Goal: Complete application form

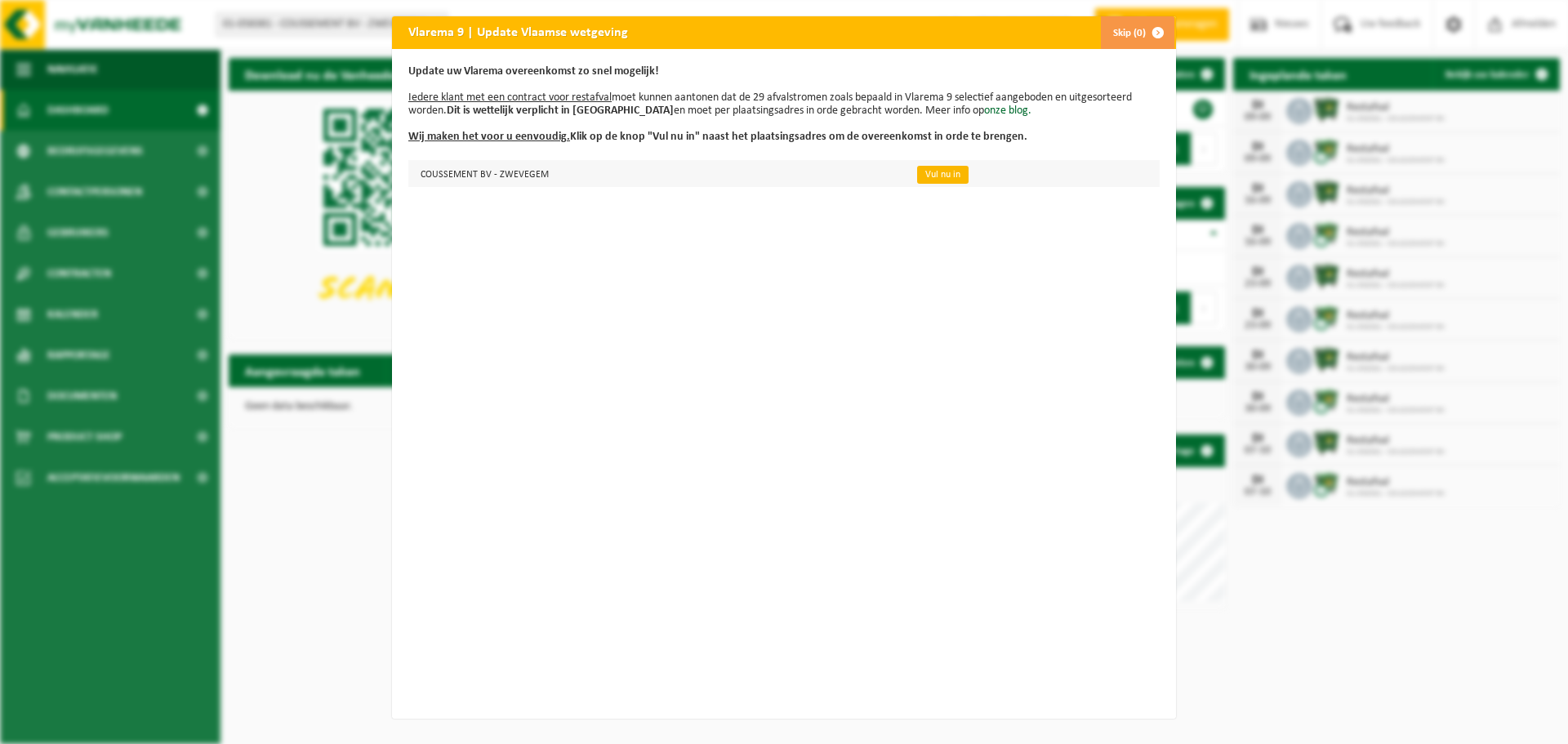
click at [919, 172] on link "Vul nu in" at bounding box center [943, 175] width 52 height 18
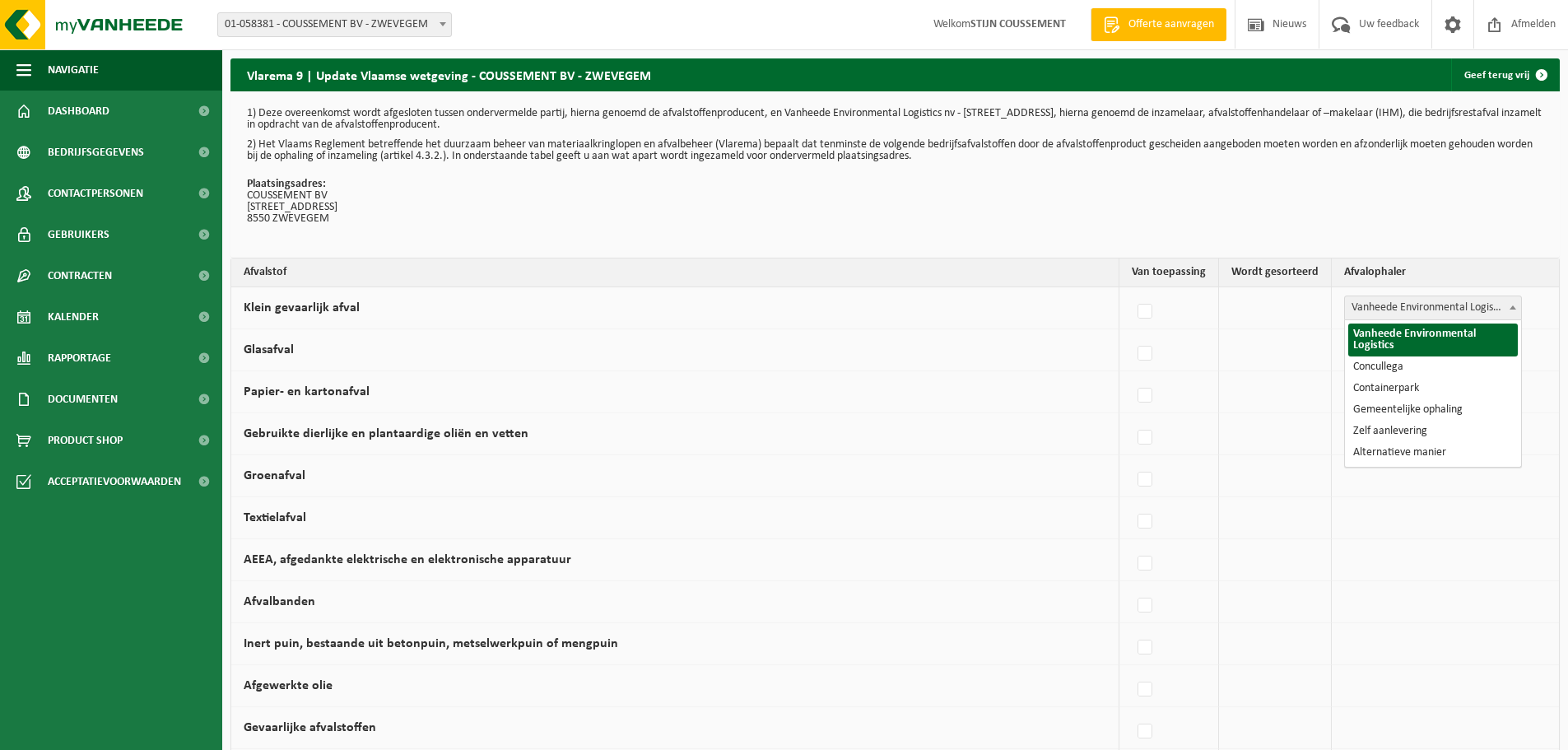
click at [1466, 300] on span "Vanheede Environmental Logistics" at bounding box center [1434, 307] width 176 height 23
select select "Containerpark"
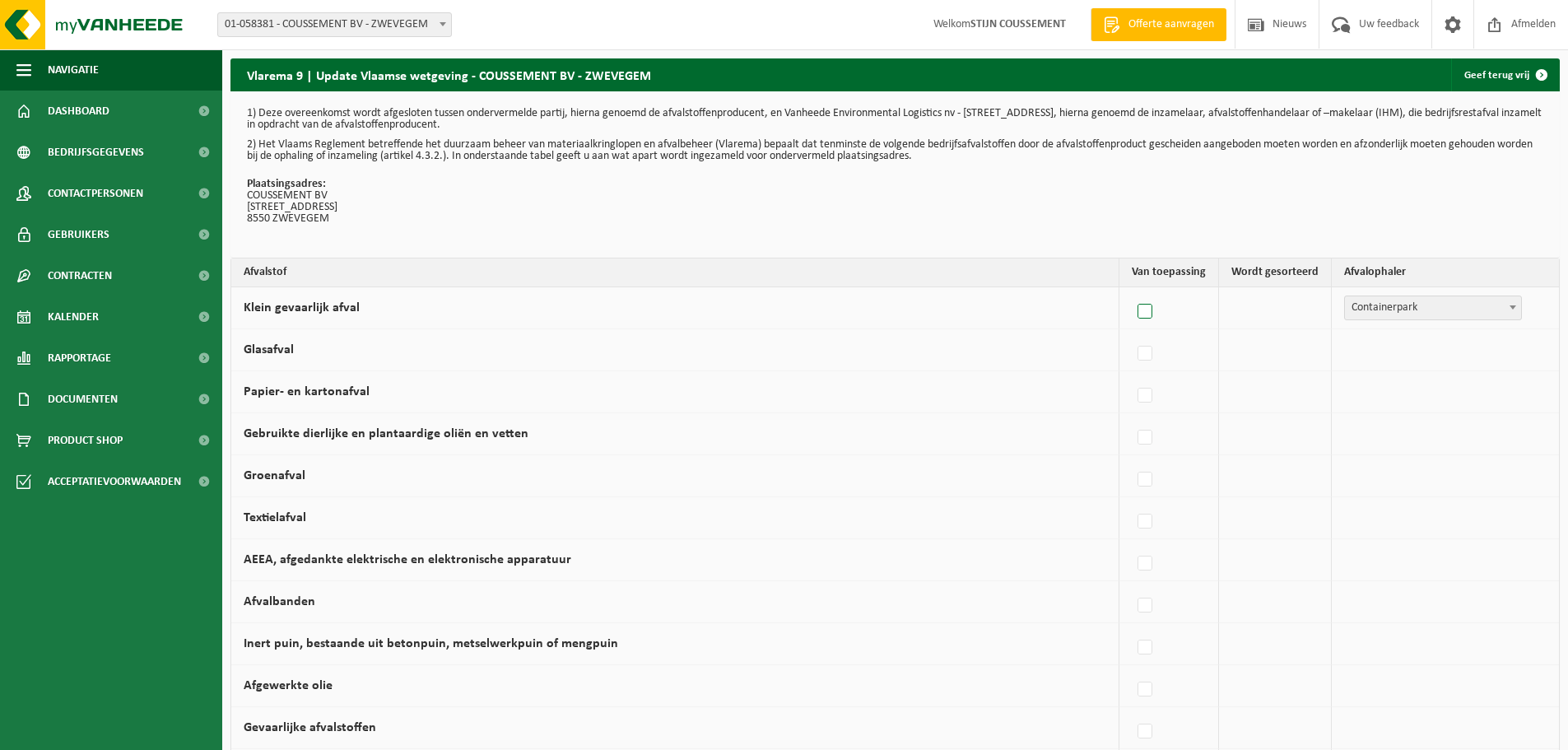
click at [1150, 311] on label at bounding box center [1145, 312] width 23 height 24
click at [1132, 291] on input "Klein gevaarlijk afval" at bounding box center [1131, 291] width 1 height 1
checkbox input "true"
click at [1152, 354] on label at bounding box center [1145, 354] width 23 height 24
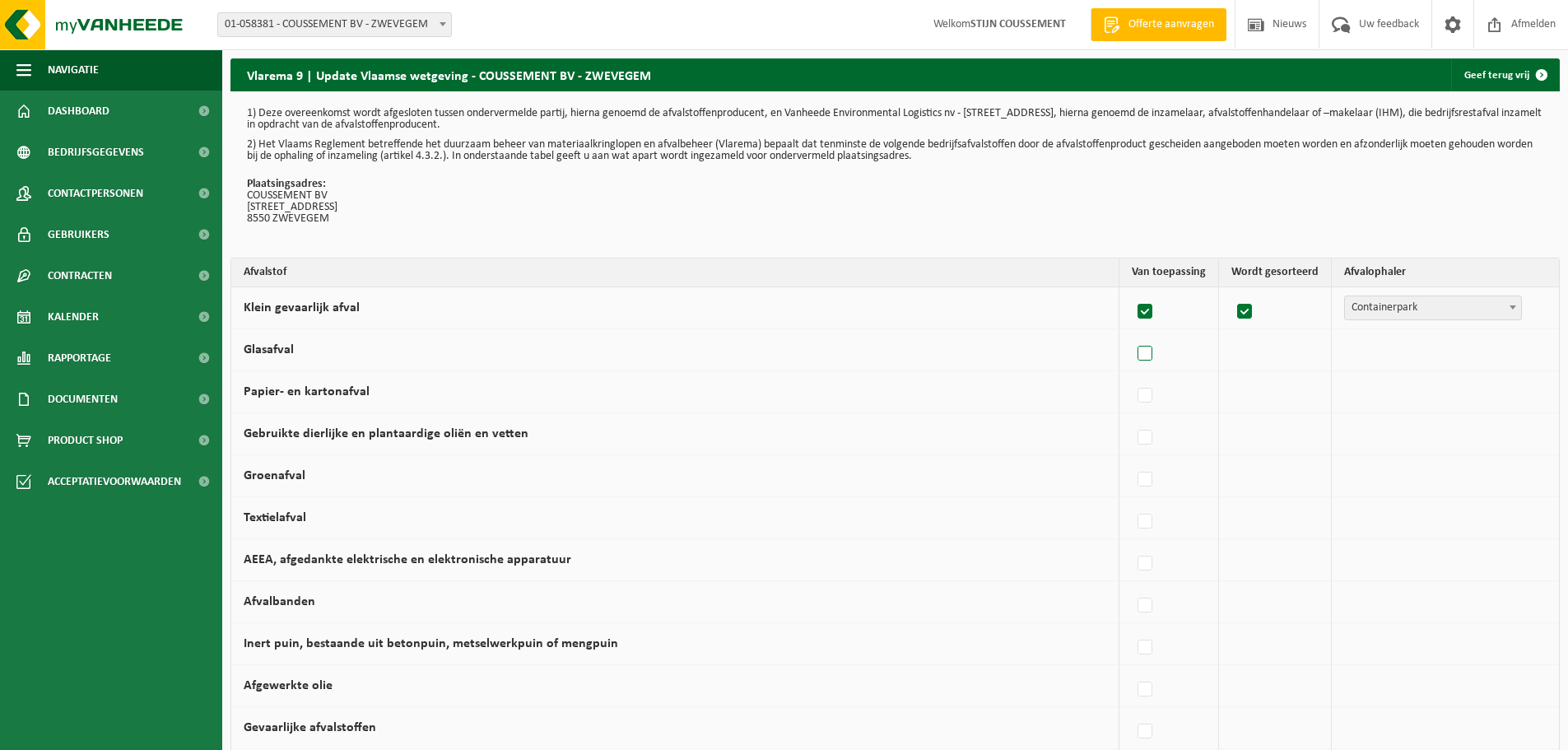
click at [1132, 333] on input "Glasafval" at bounding box center [1131, 333] width 1 height 1
checkbox input "true"
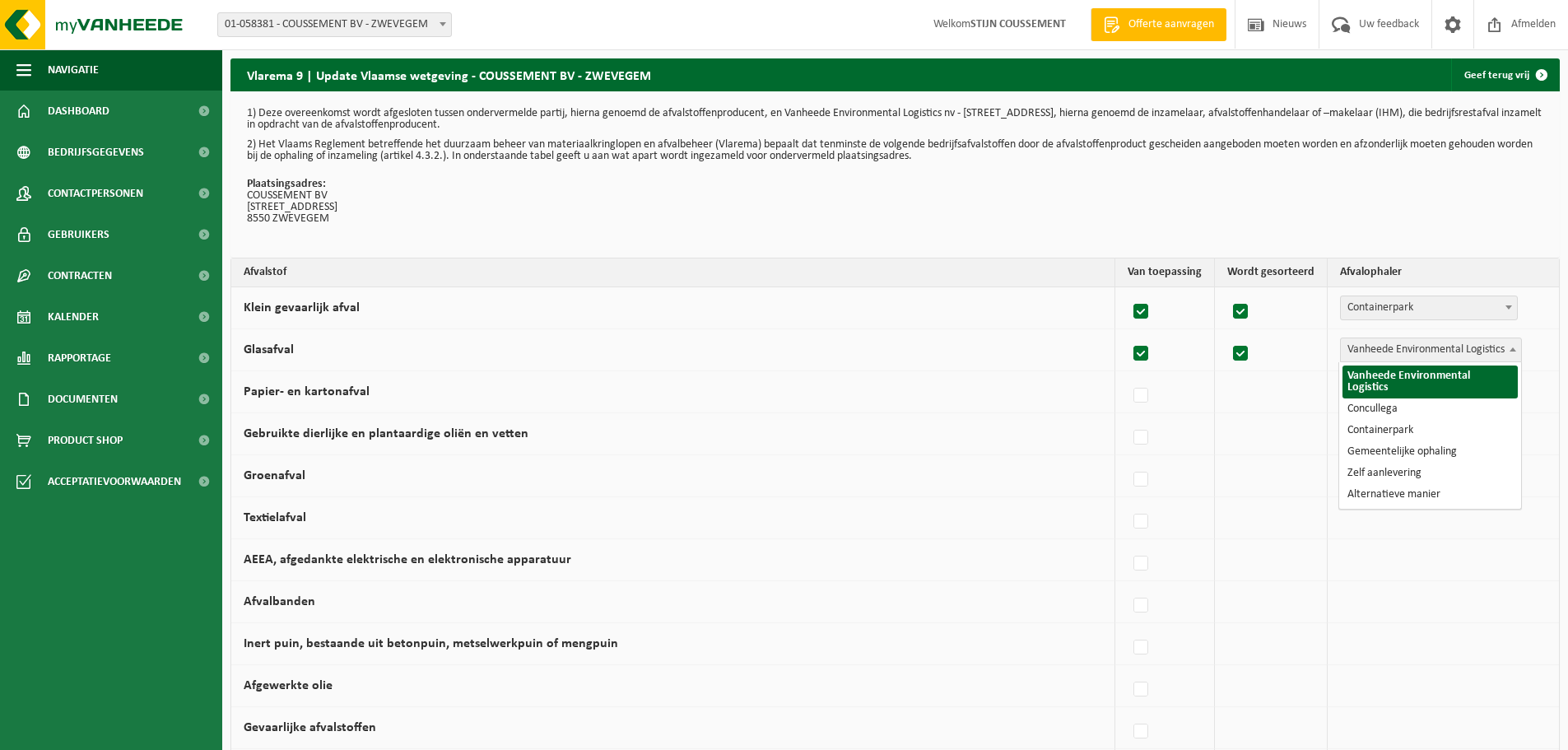
click at [1434, 351] on span "Vanheede Environmental Logistics" at bounding box center [1431, 349] width 181 height 23
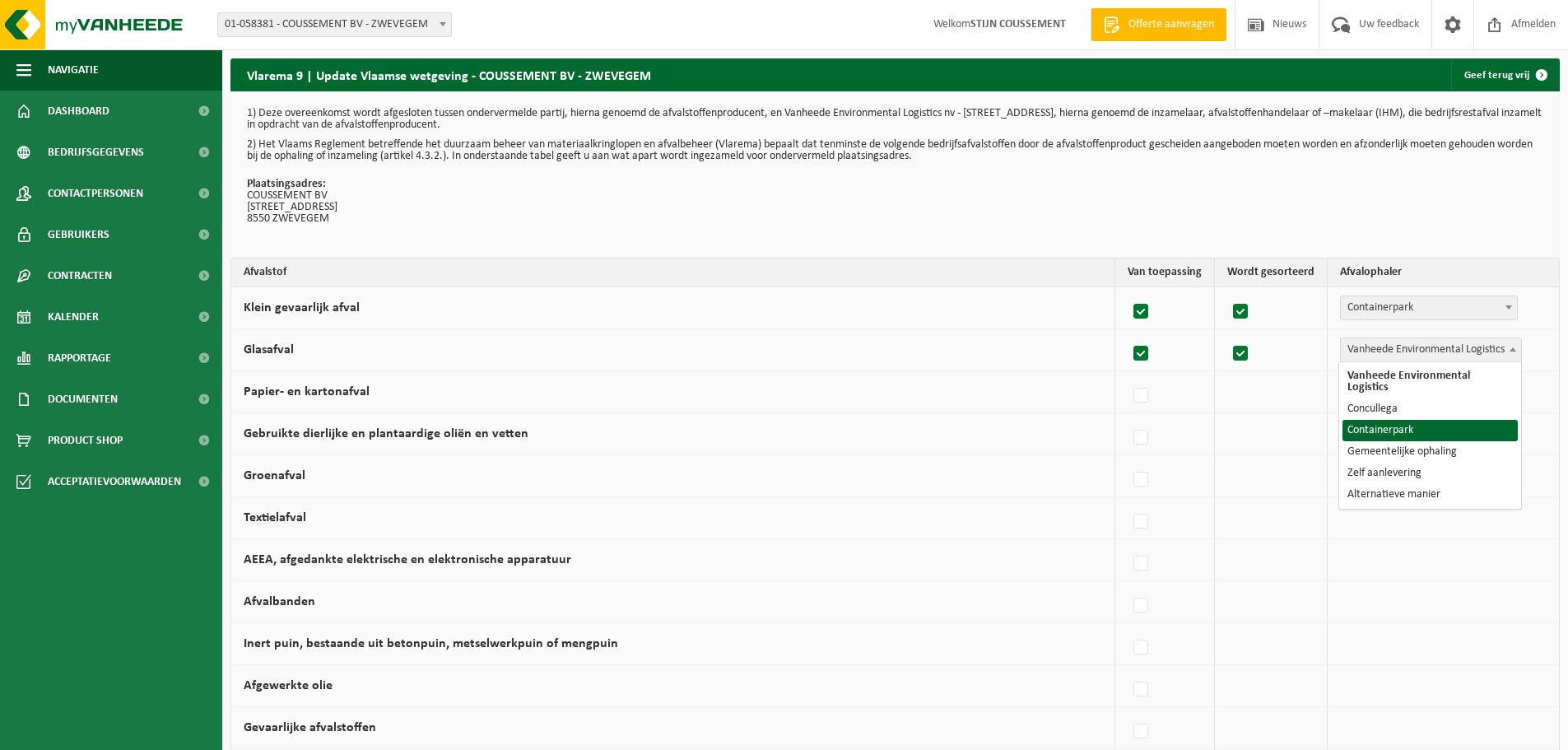
select select "Containerpark"
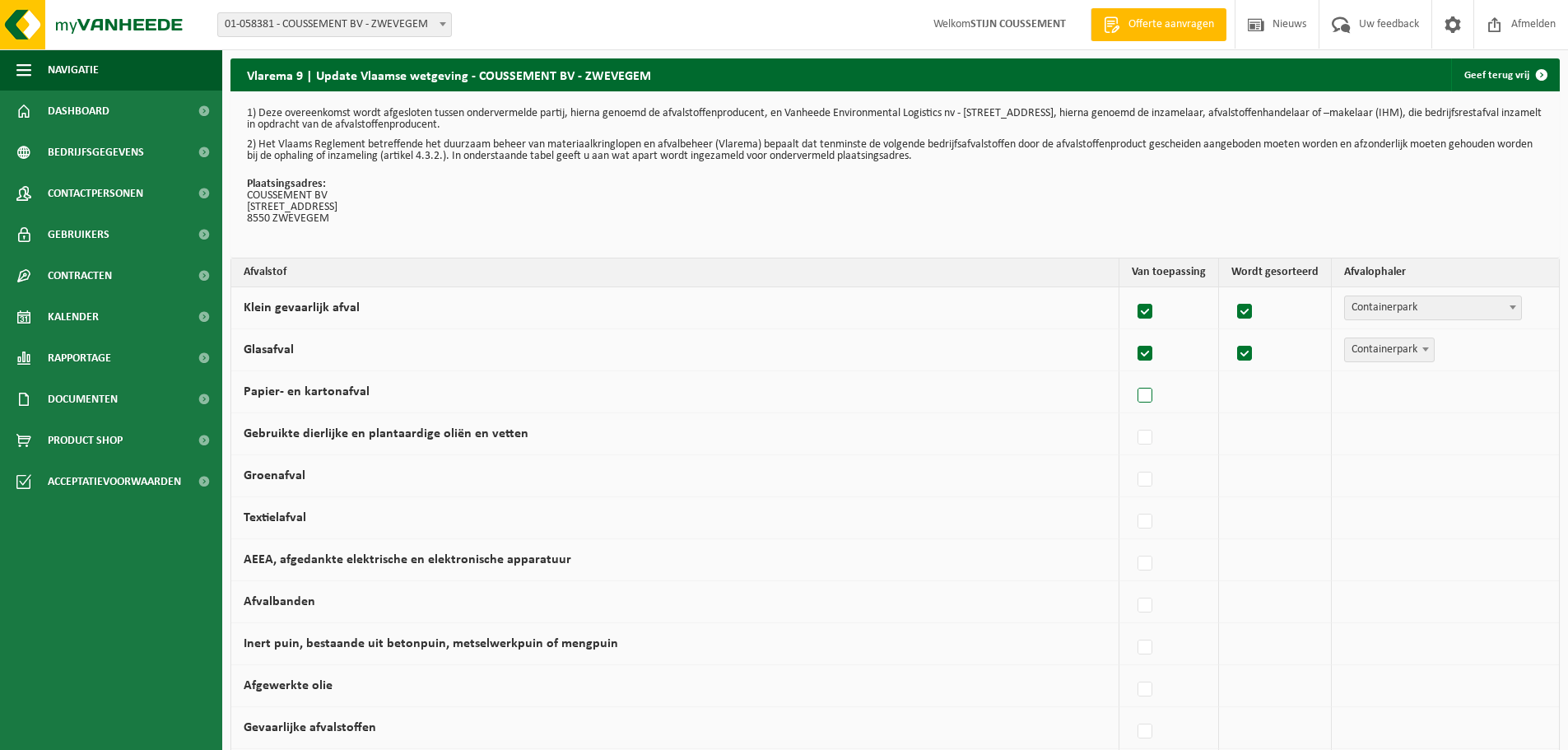
click at [1154, 395] on label at bounding box center [1145, 396] width 23 height 24
click at [1132, 375] on input "Papier- en kartonafval" at bounding box center [1131, 375] width 1 height 1
checkbox input "true"
click at [1386, 396] on span "Vanheede Environmental Logistics" at bounding box center [1431, 391] width 181 height 23
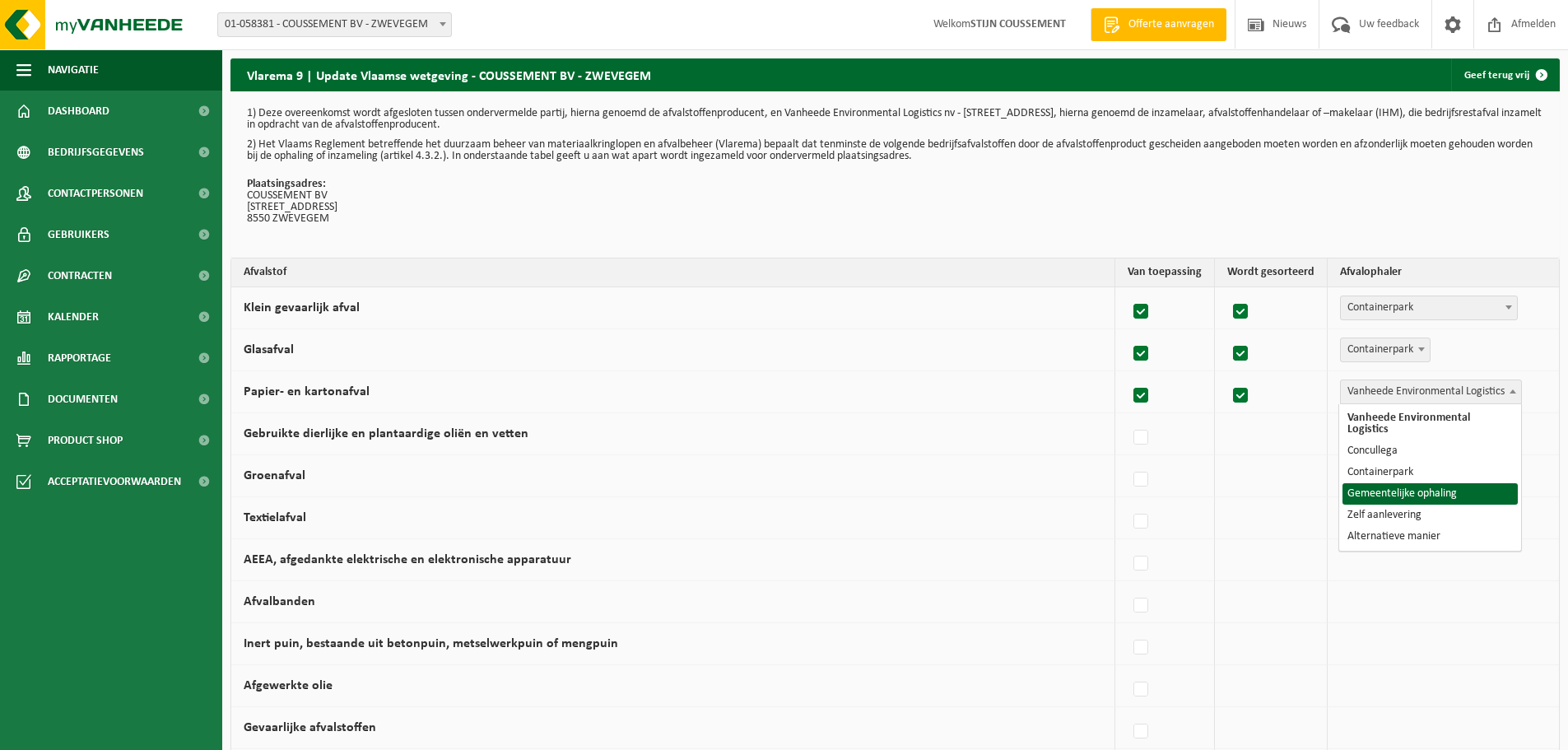
select select "Gemeentelijke ophaling"
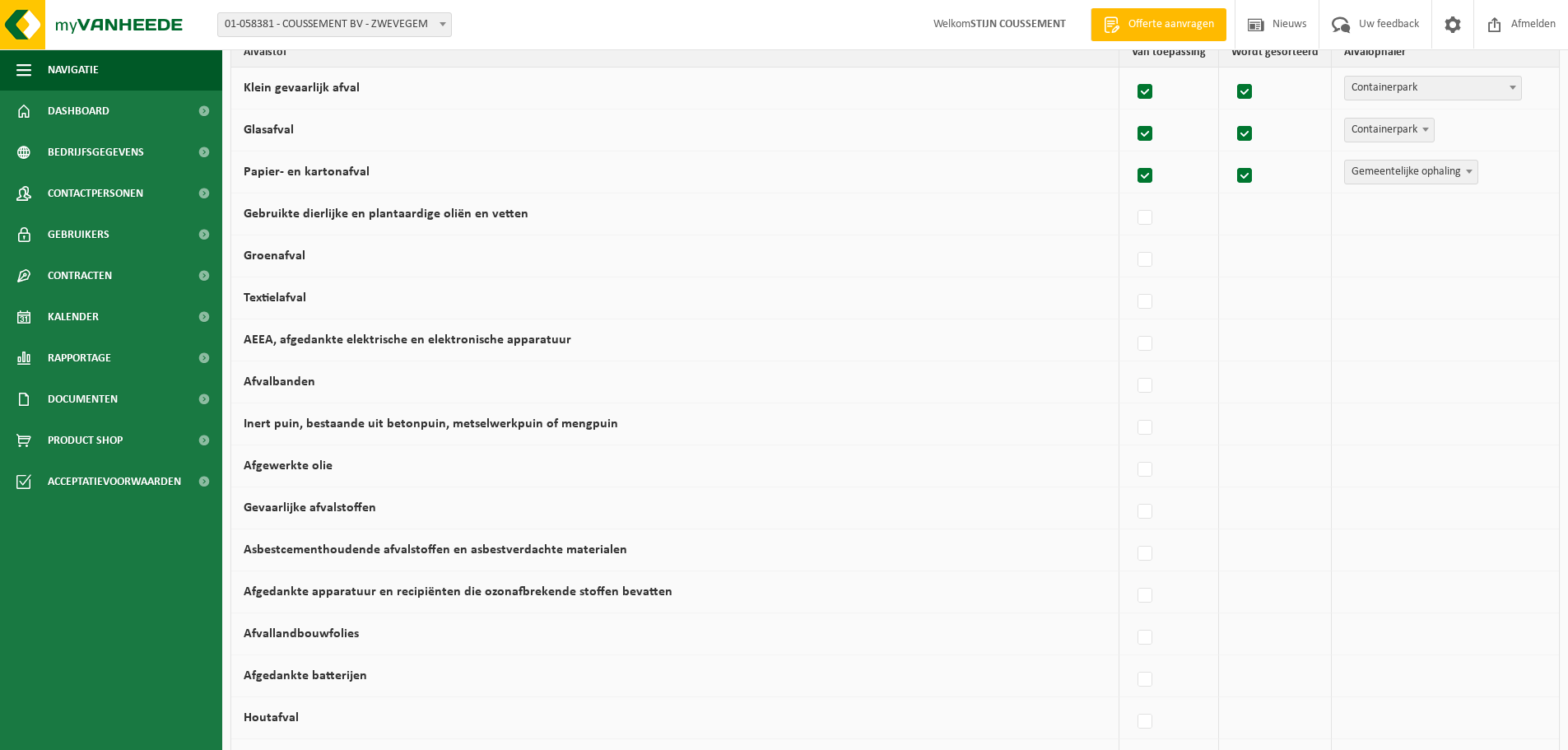
scroll to position [109, 0]
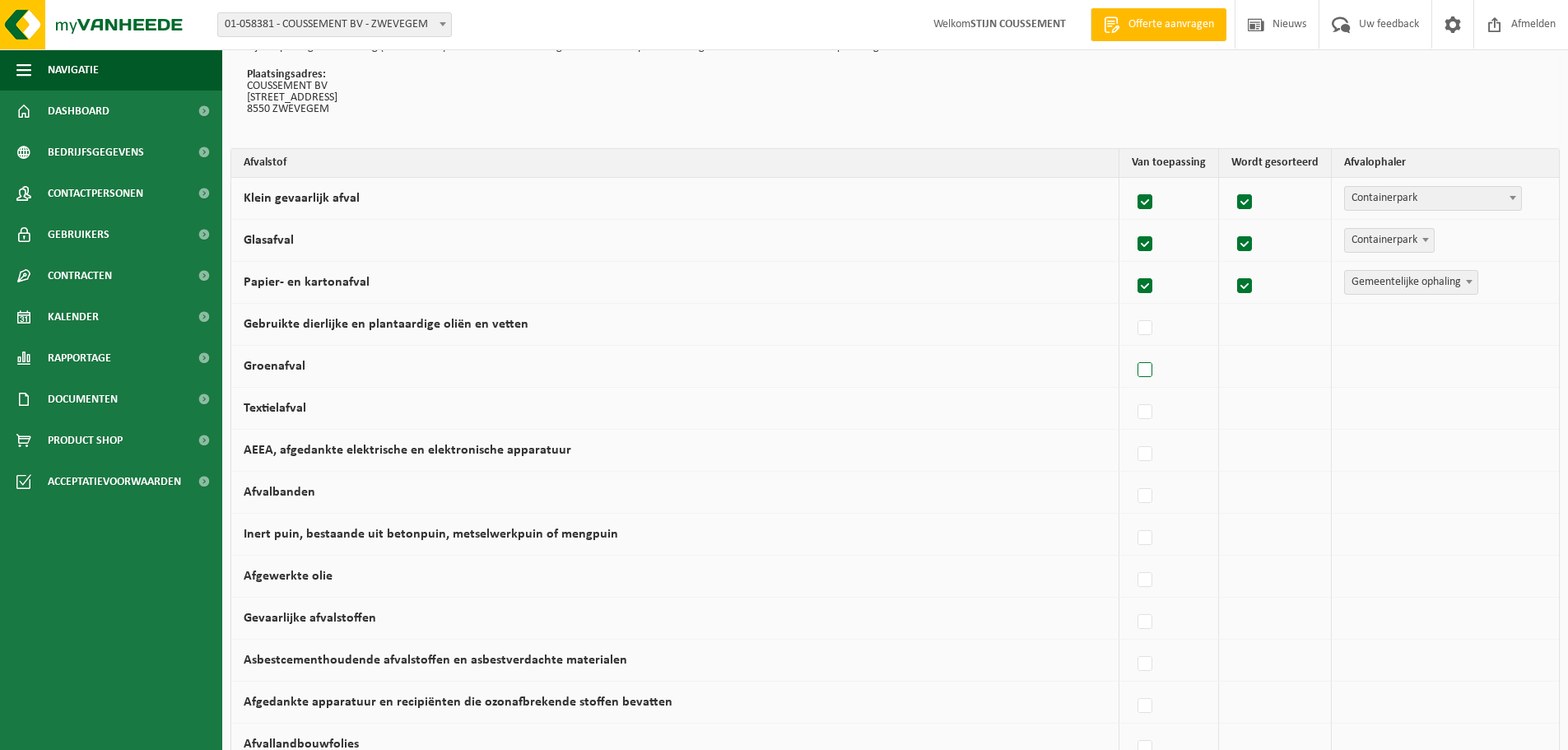
click at [1148, 370] on label at bounding box center [1145, 370] width 23 height 24
click at [1132, 349] on input "Groenafval" at bounding box center [1131, 349] width 1 height 1
checkbox input "true"
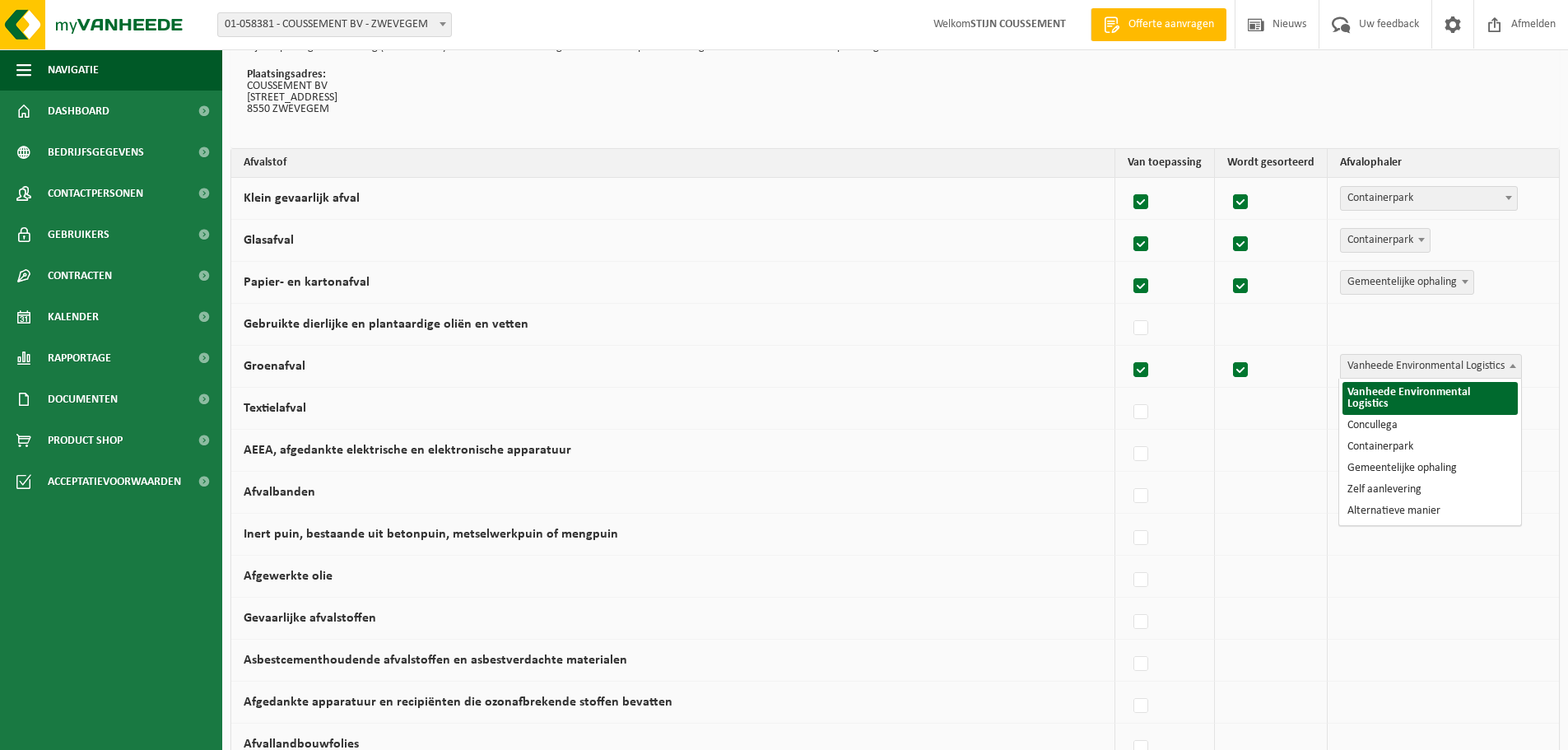
click at [1425, 369] on span "Vanheede Environmental Logistics" at bounding box center [1431, 365] width 181 height 23
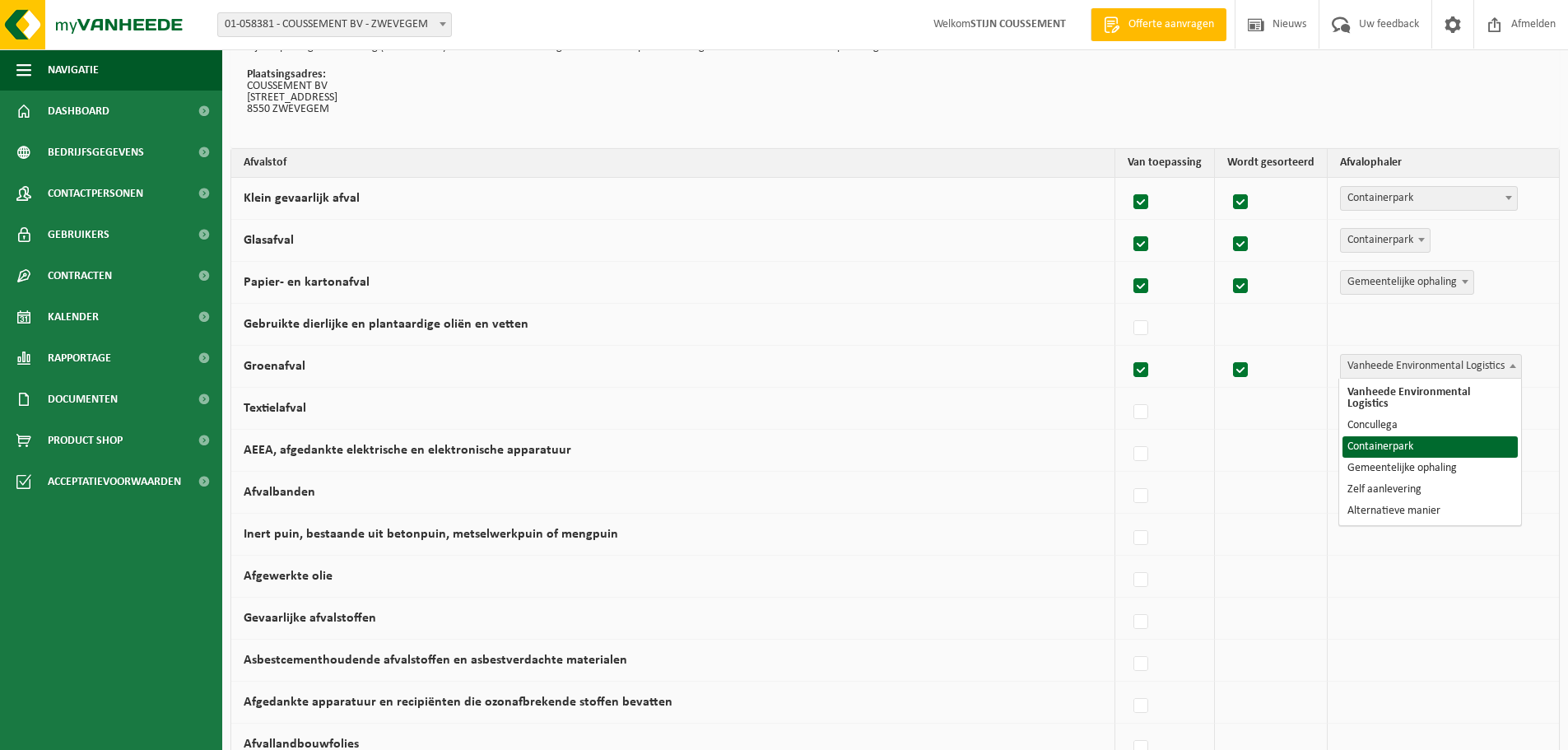
select select "Containerpark"
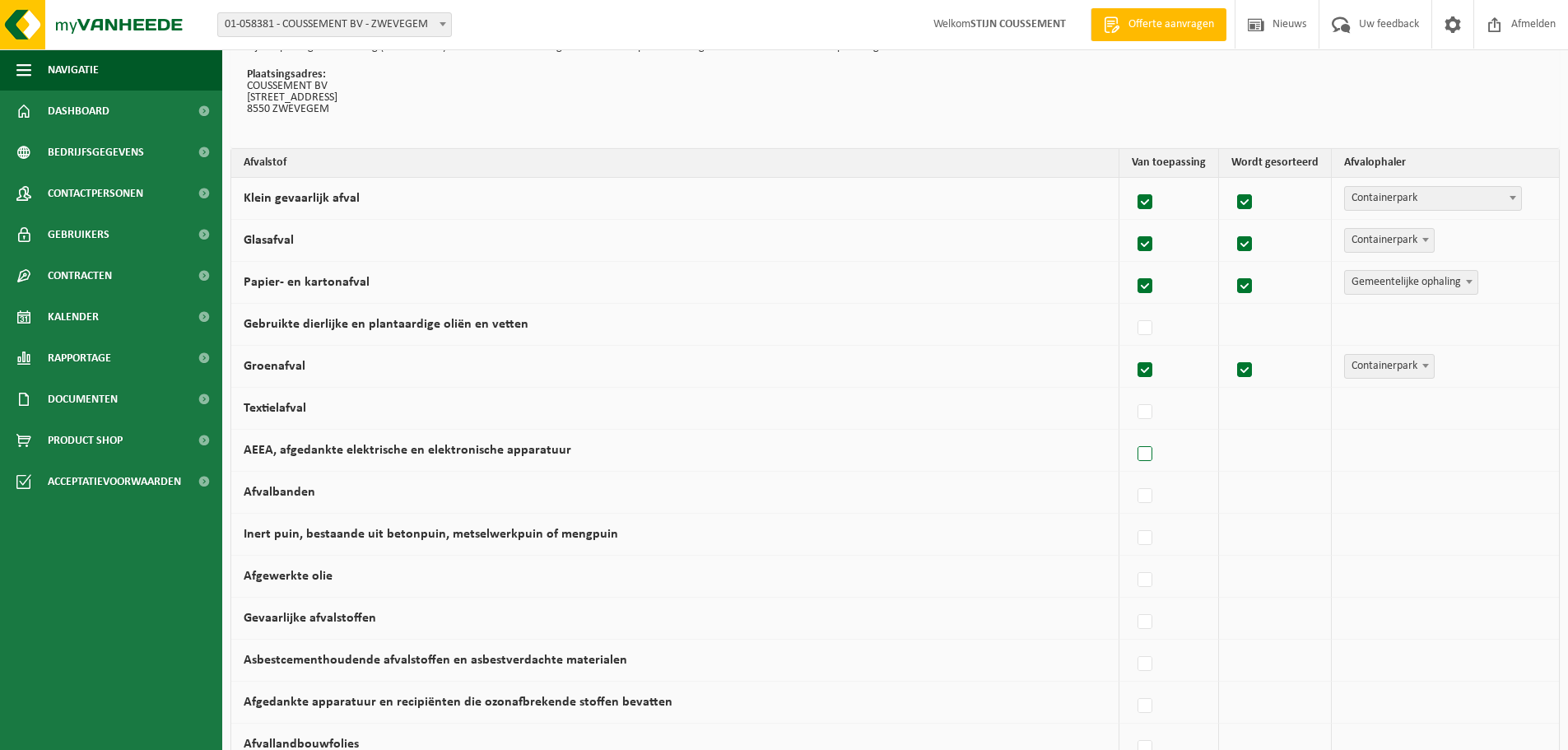
click at [1147, 450] on label at bounding box center [1145, 454] width 23 height 24
click at [1132, 433] on input "AEEA, afgedankte elektrische en elektronische apparatuur" at bounding box center [1131, 433] width 1 height 1
checkbox input "true"
click at [1410, 455] on span "Vanheede Environmental Logistics" at bounding box center [1431, 449] width 181 height 23
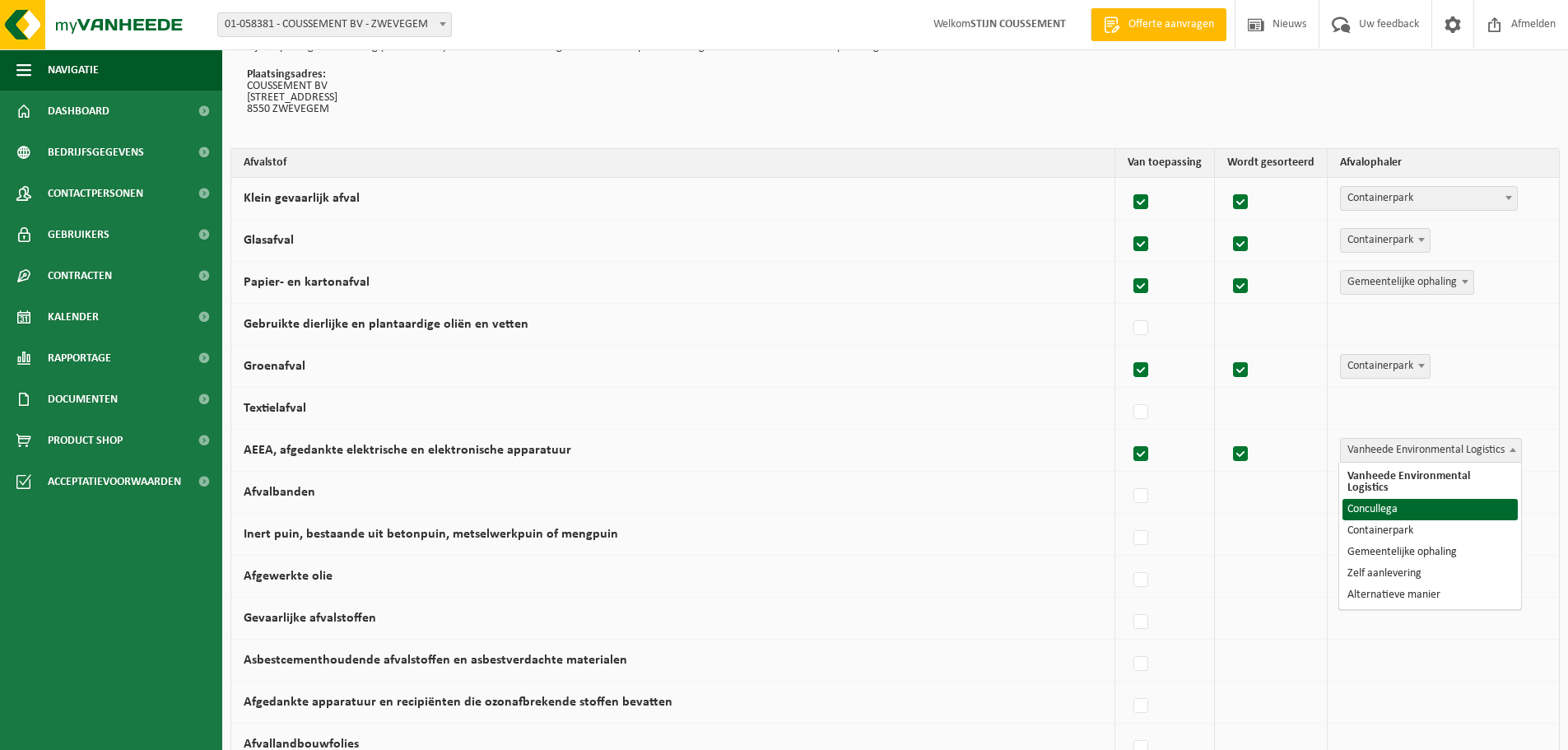
select select "Concullega"
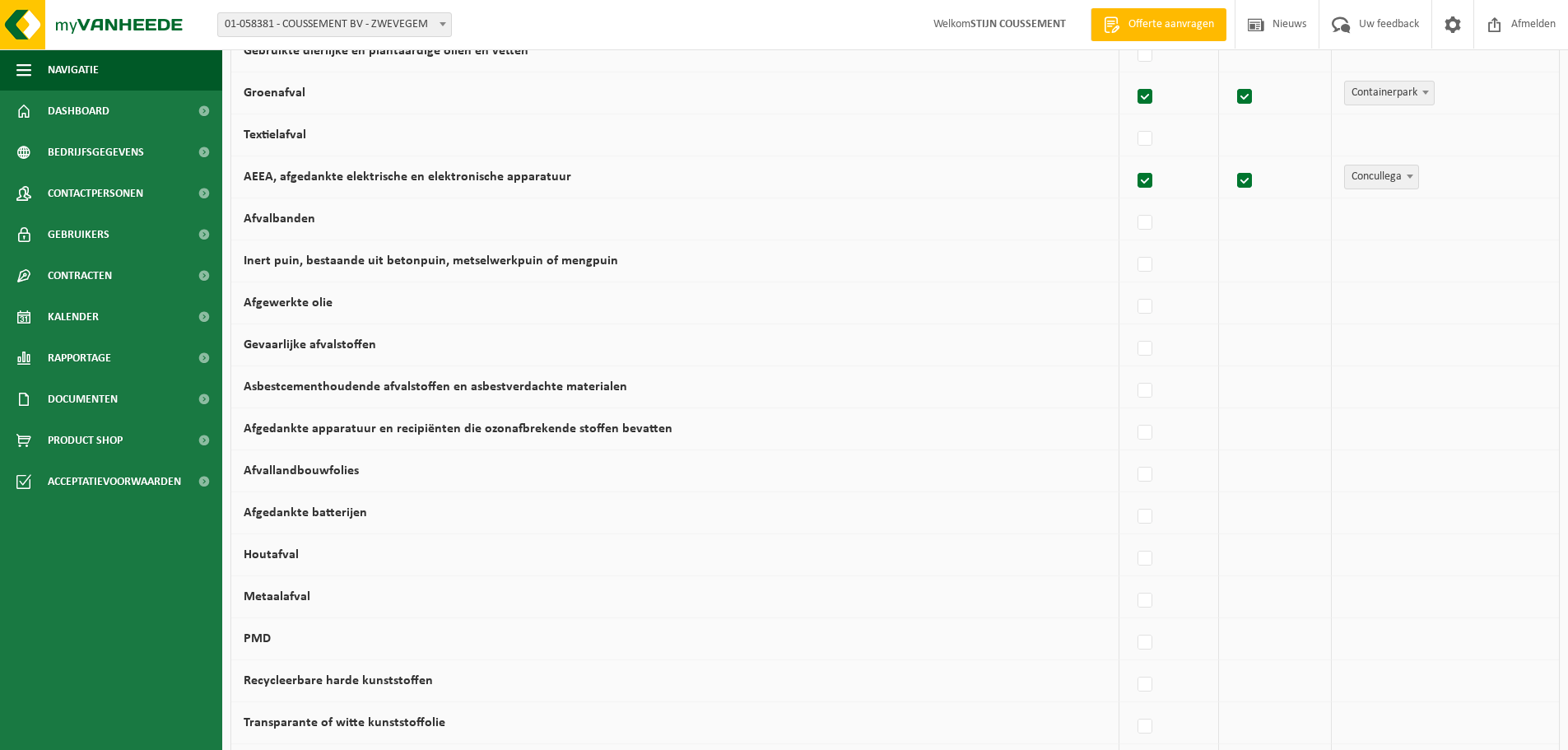
scroll to position [438, 0]
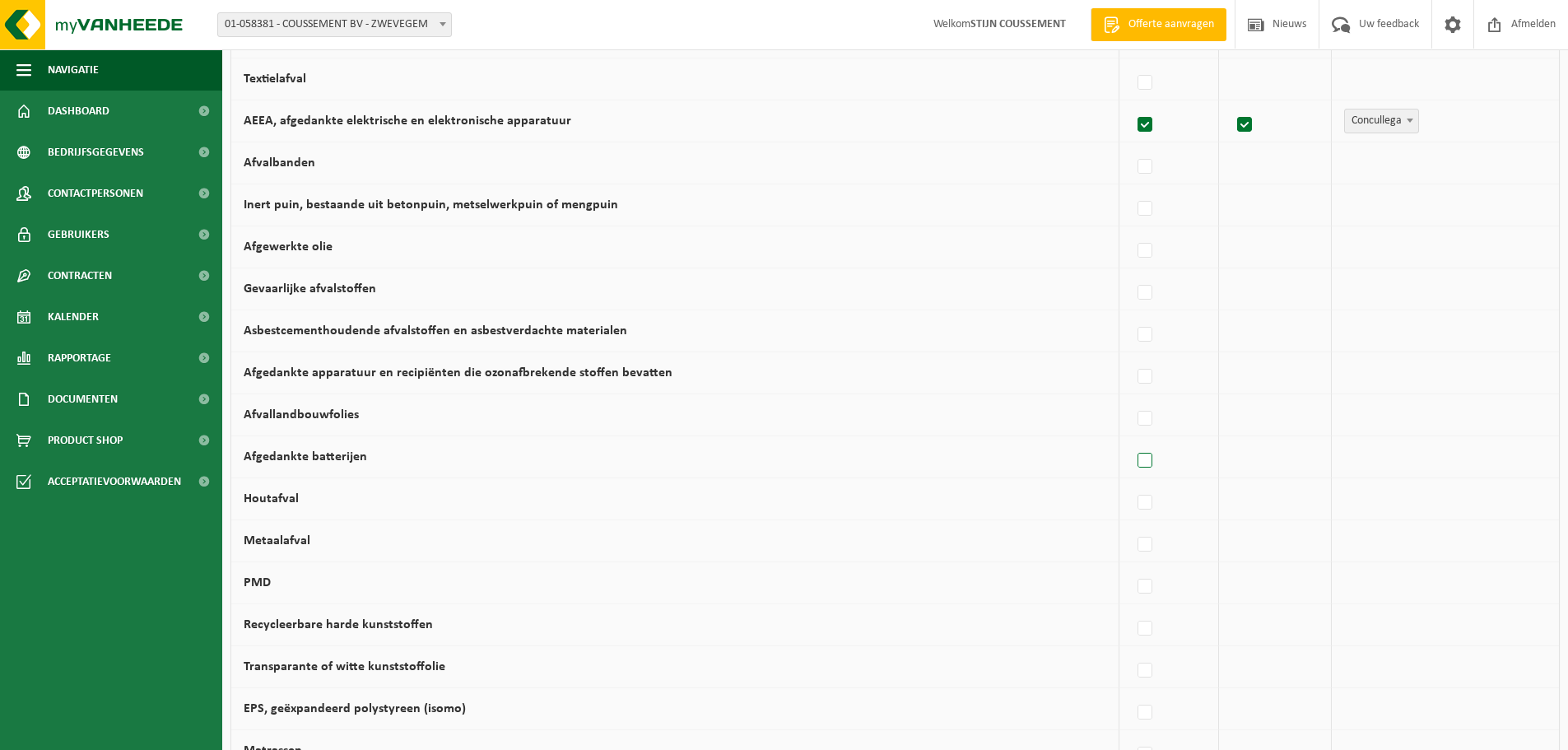
click at [1147, 459] on label at bounding box center [1145, 460] width 23 height 24
click at [1132, 440] on input "Afgedankte batterijen" at bounding box center [1131, 439] width 1 height 1
checkbox input "true"
click at [1386, 463] on span "Vanheede Environmental Logistics" at bounding box center [1431, 456] width 181 height 23
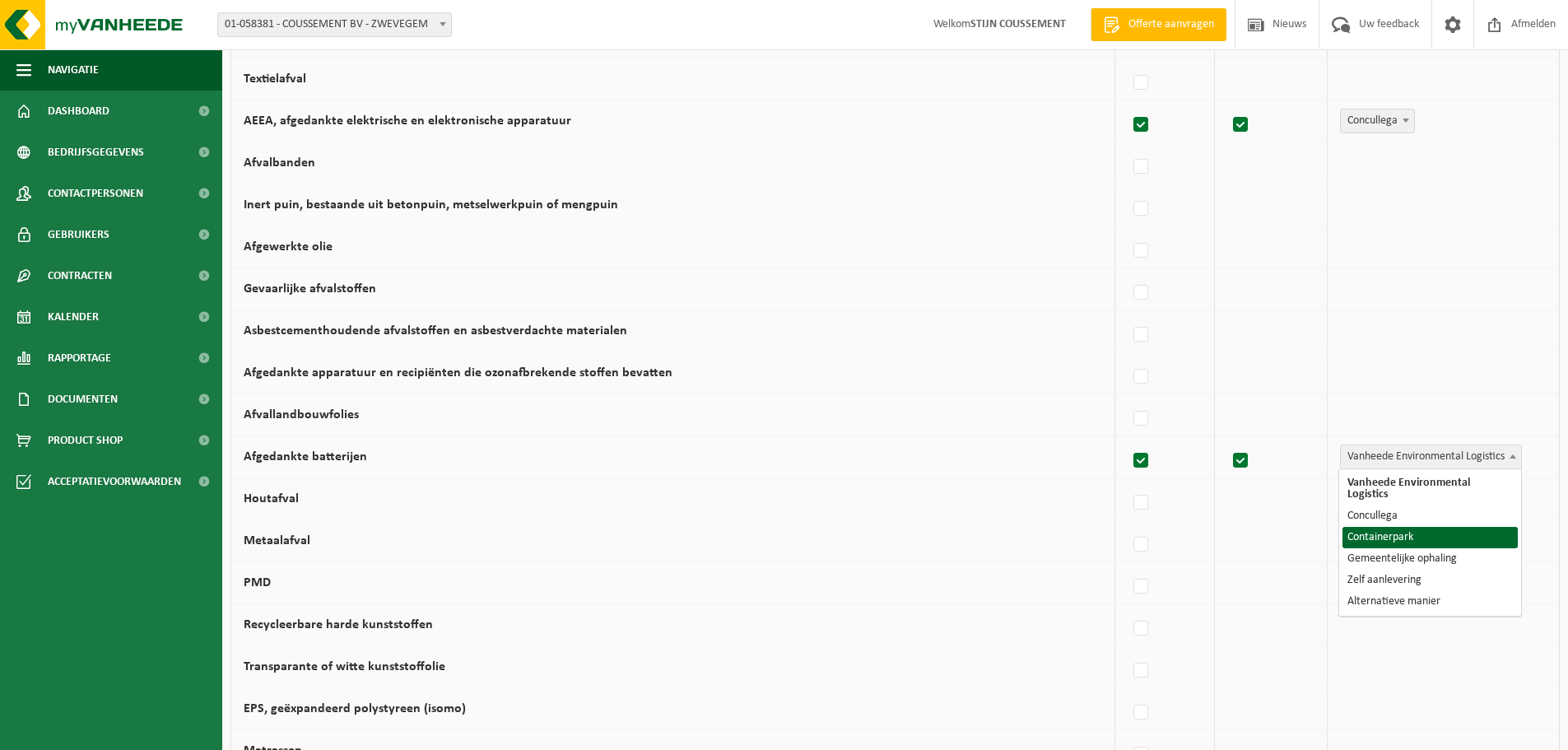
select select "Containerpark"
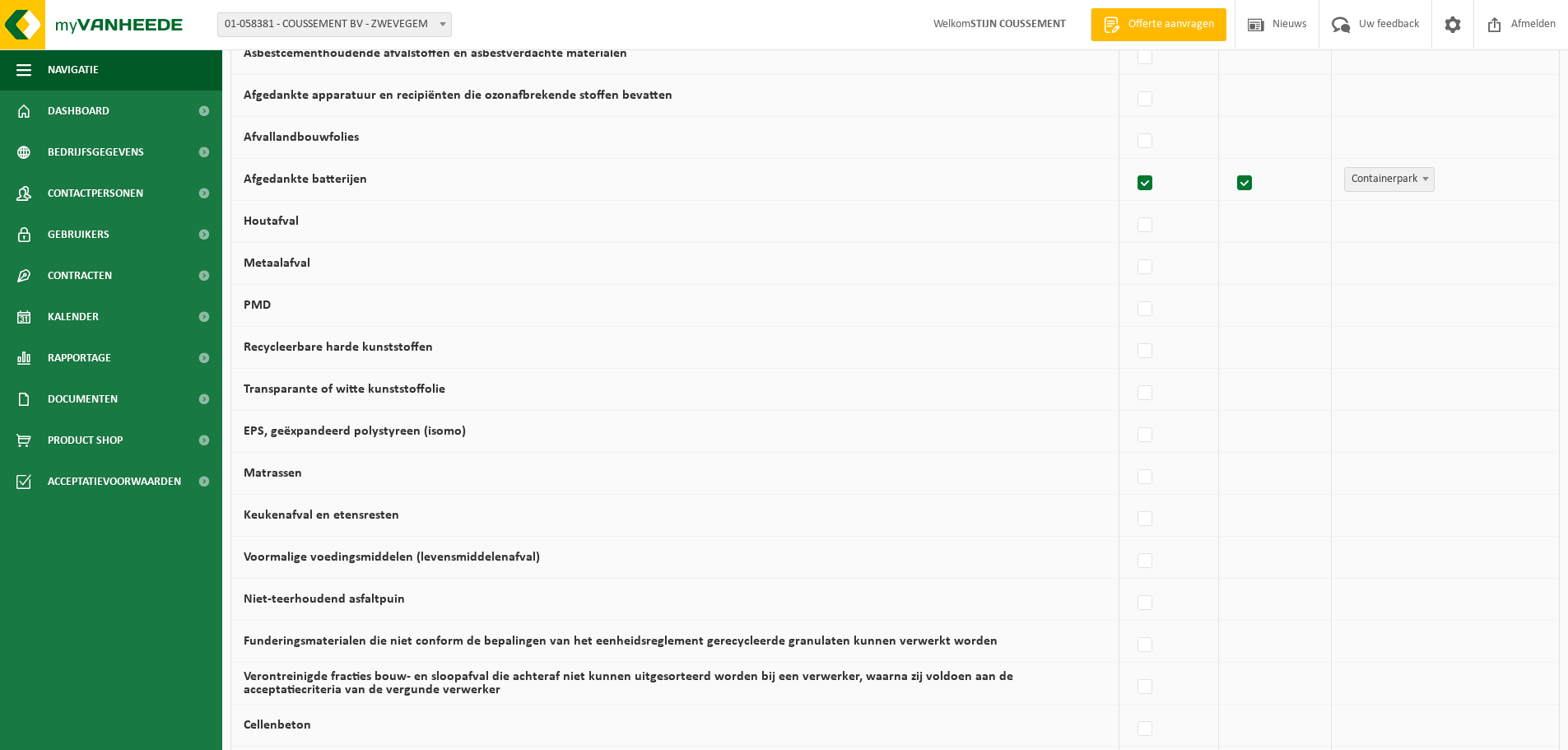
scroll to position [768, 0]
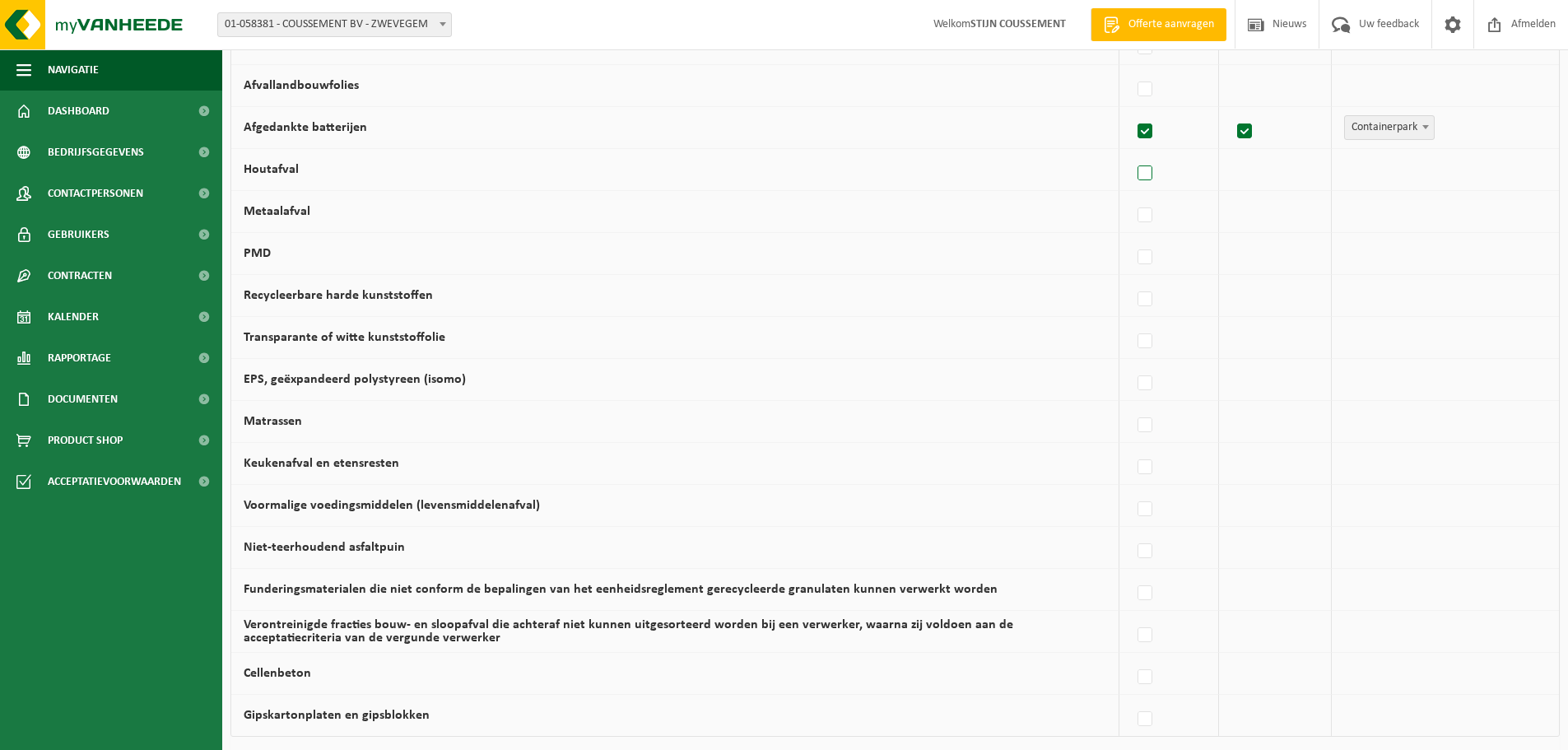
click at [1152, 174] on label at bounding box center [1145, 173] width 23 height 24
click at [1132, 153] on input "Houtafval" at bounding box center [1131, 152] width 1 height 1
checkbox input "true"
click at [1386, 172] on span "Vanheede Environmental Logistics" at bounding box center [1431, 169] width 181 height 23
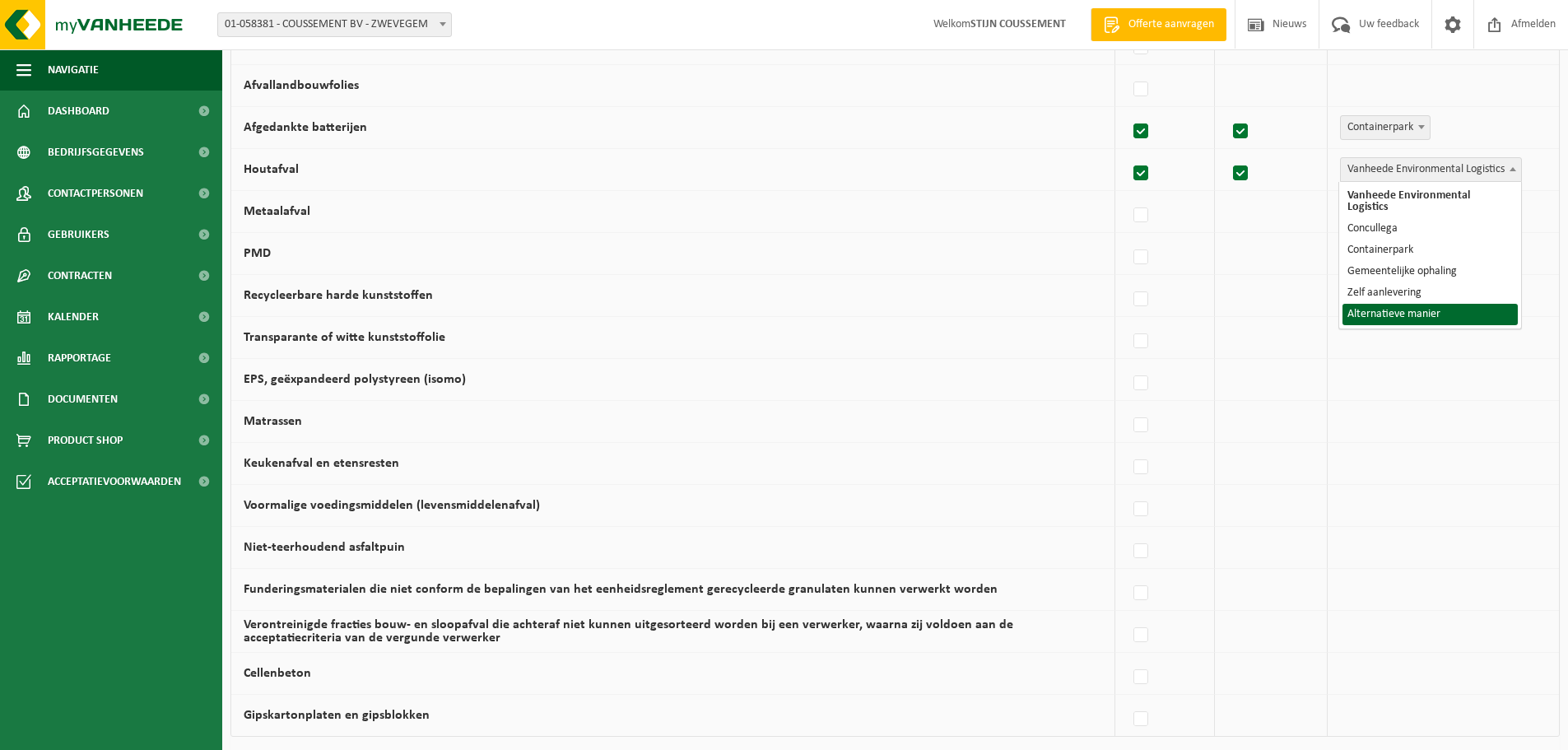
select select "Alternatieve manier"
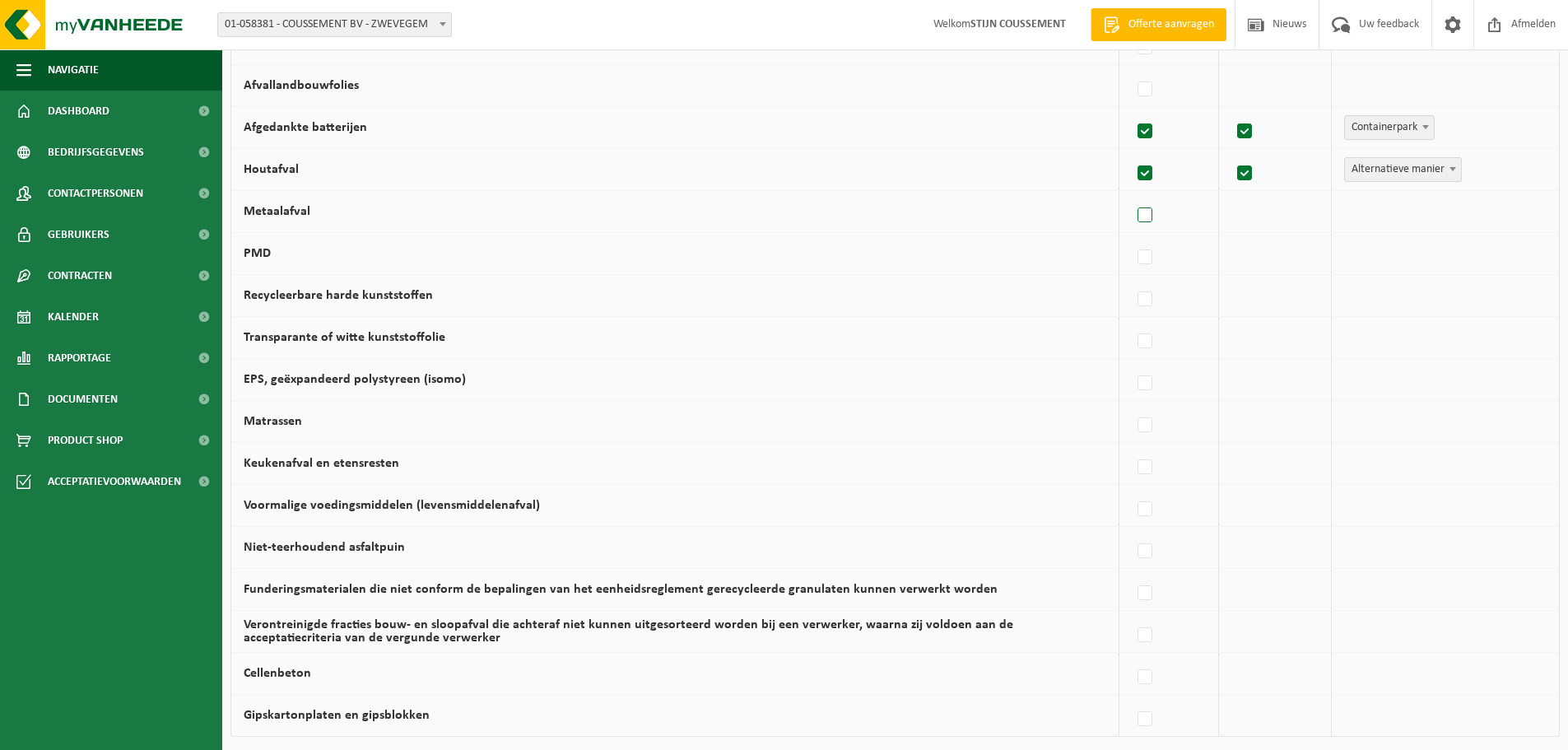
click at [1153, 215] on label at bounding box center [1145, 215] width 23 height 24
click at [1132, 195] on input "Metaalafval" at bounding box center [1131, 194] width 1 height 1
checkbox input "true"
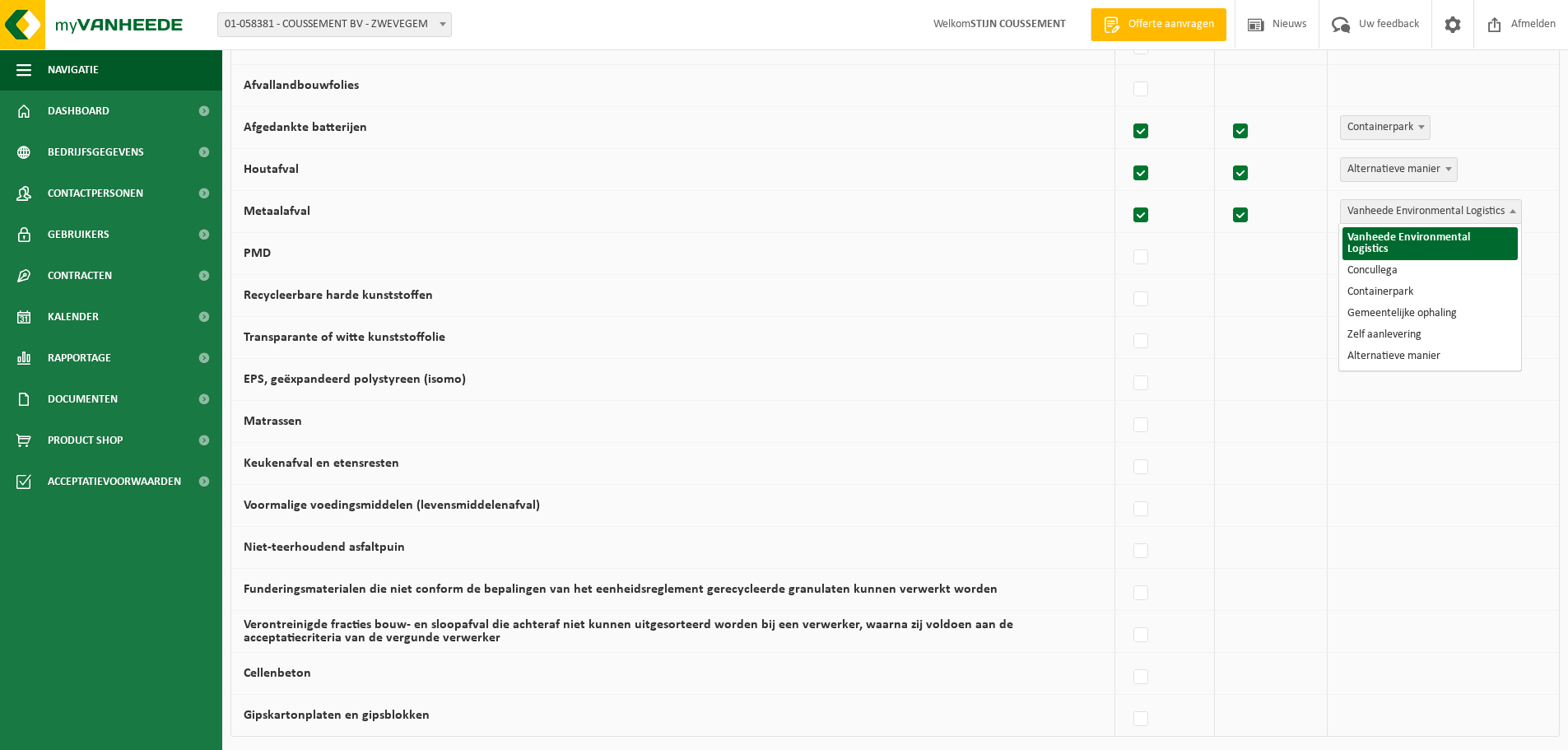
click at [1429, 210] on span "Vanheede Environmental Logistics" at bounding box center [1431, 211] width 181 height 23
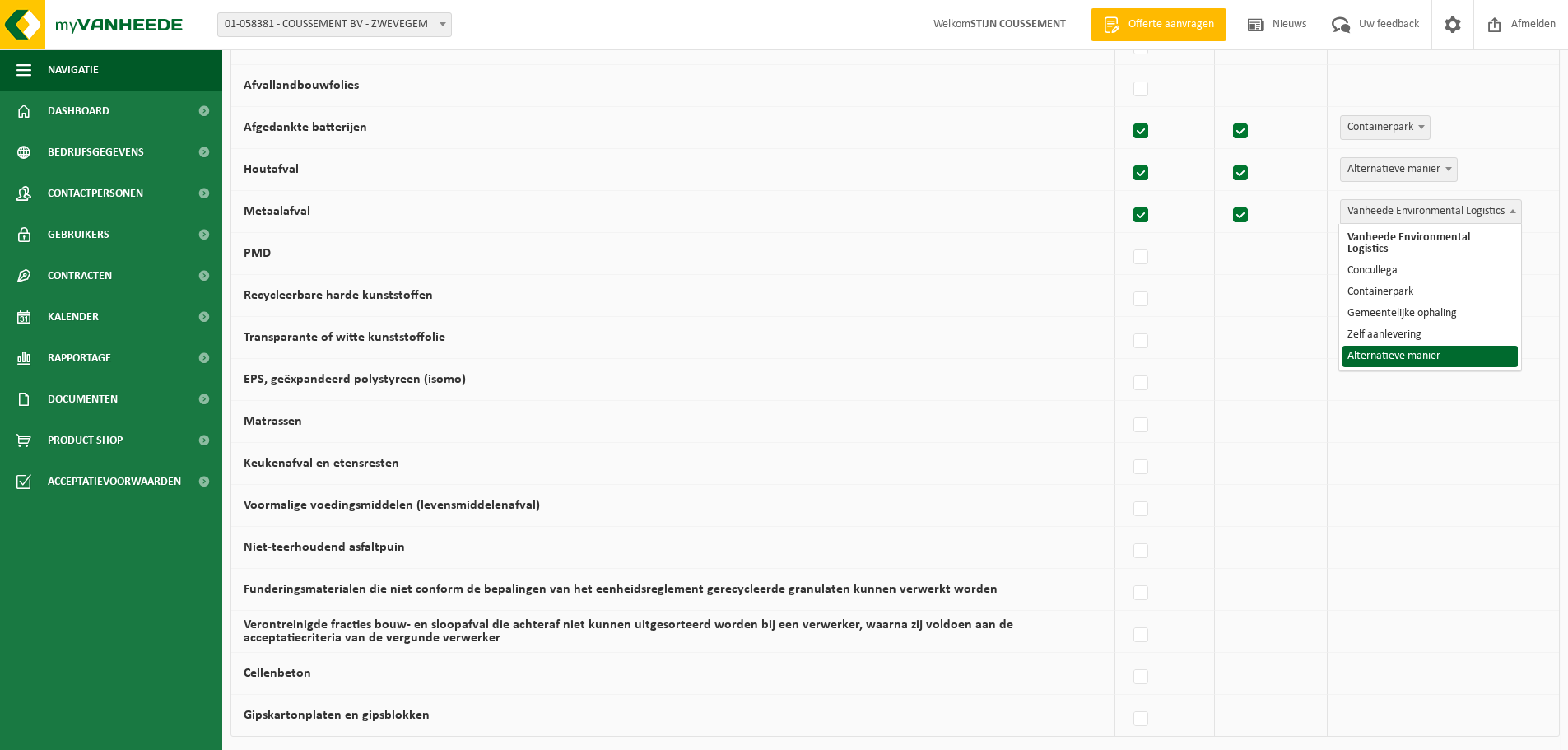
select select "Alternatieve manier"
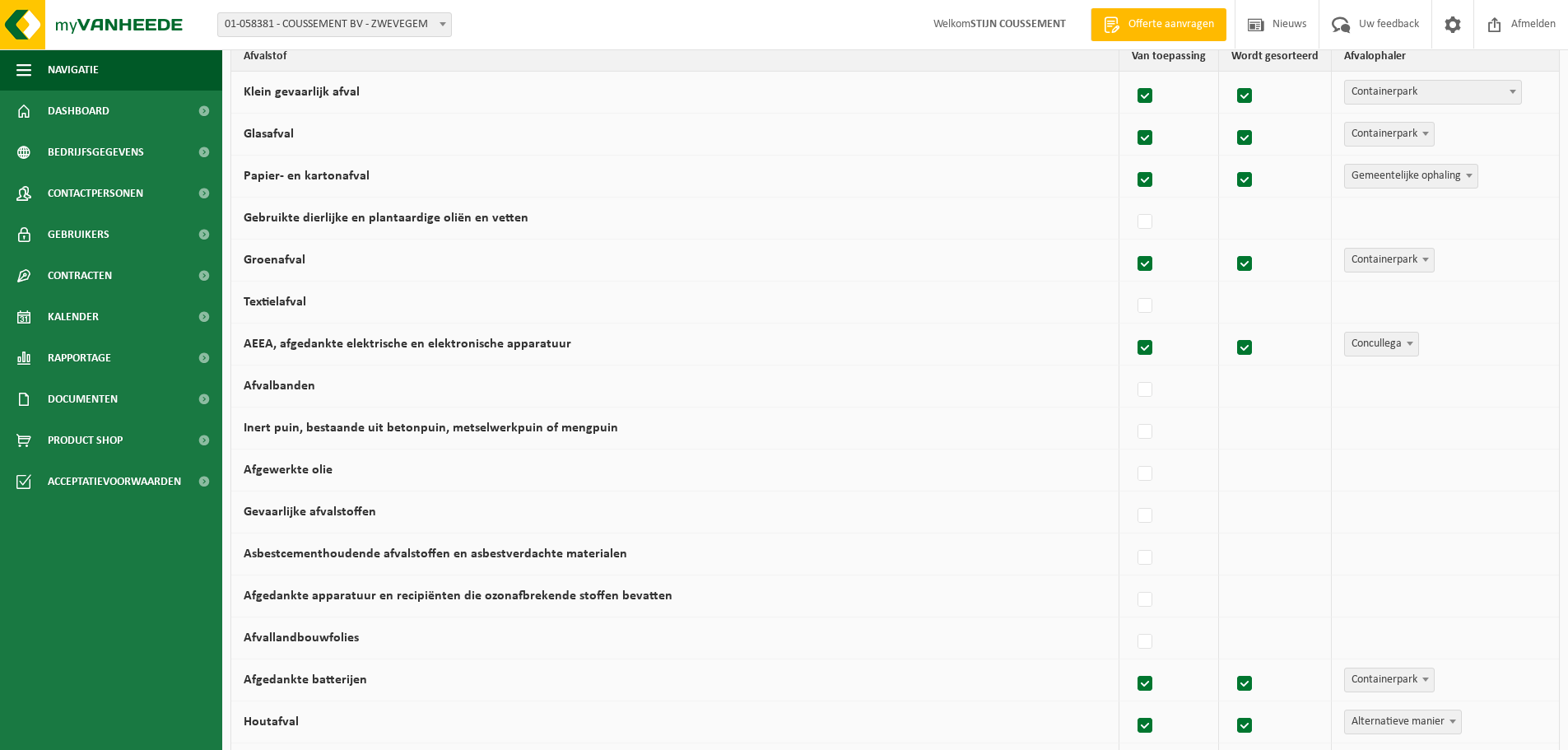
scroll to position [220, 0]
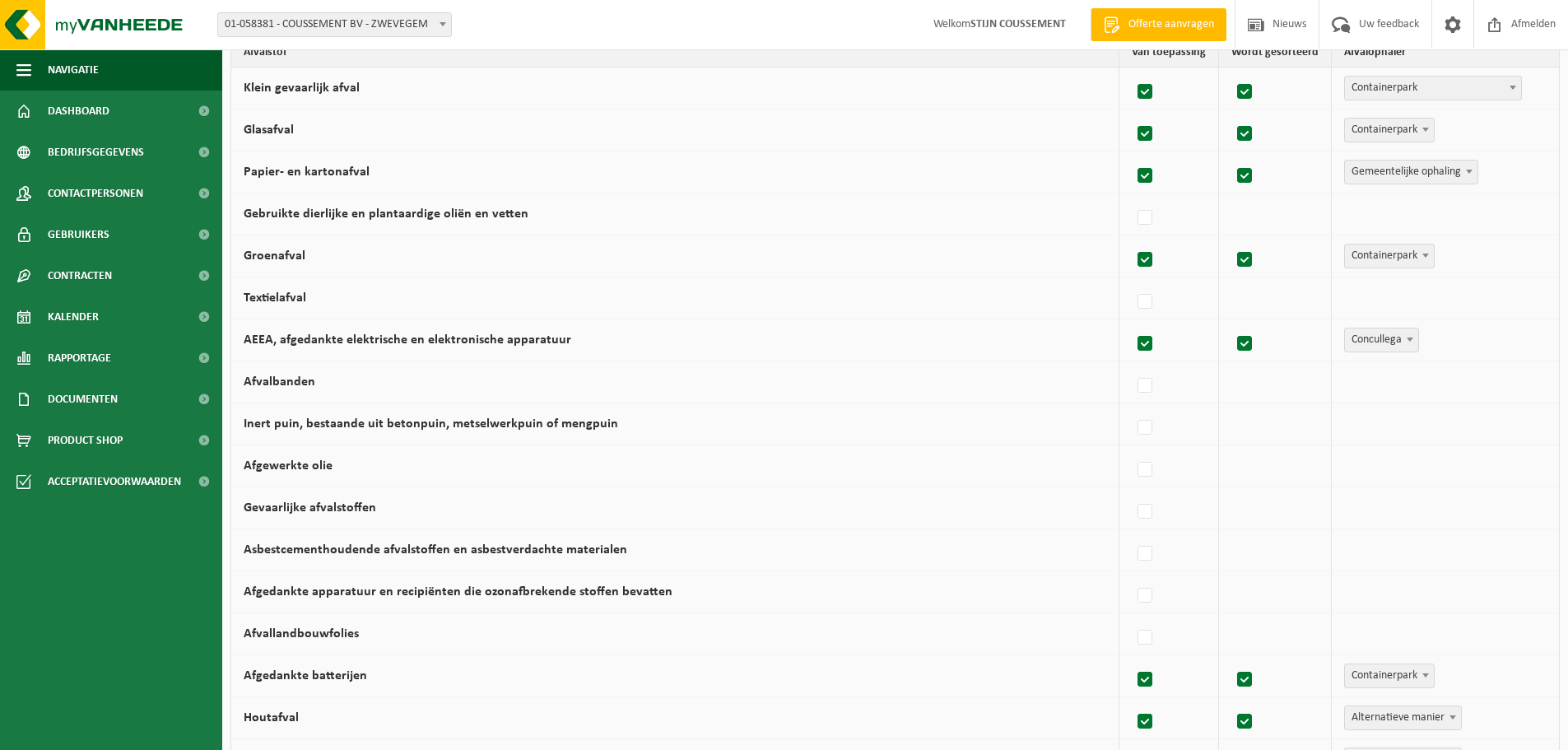
click at [1380, 344] on span "Concullega" at bounding box center [1381, 339] width 73 height 23
select select "Alternatieve manier"
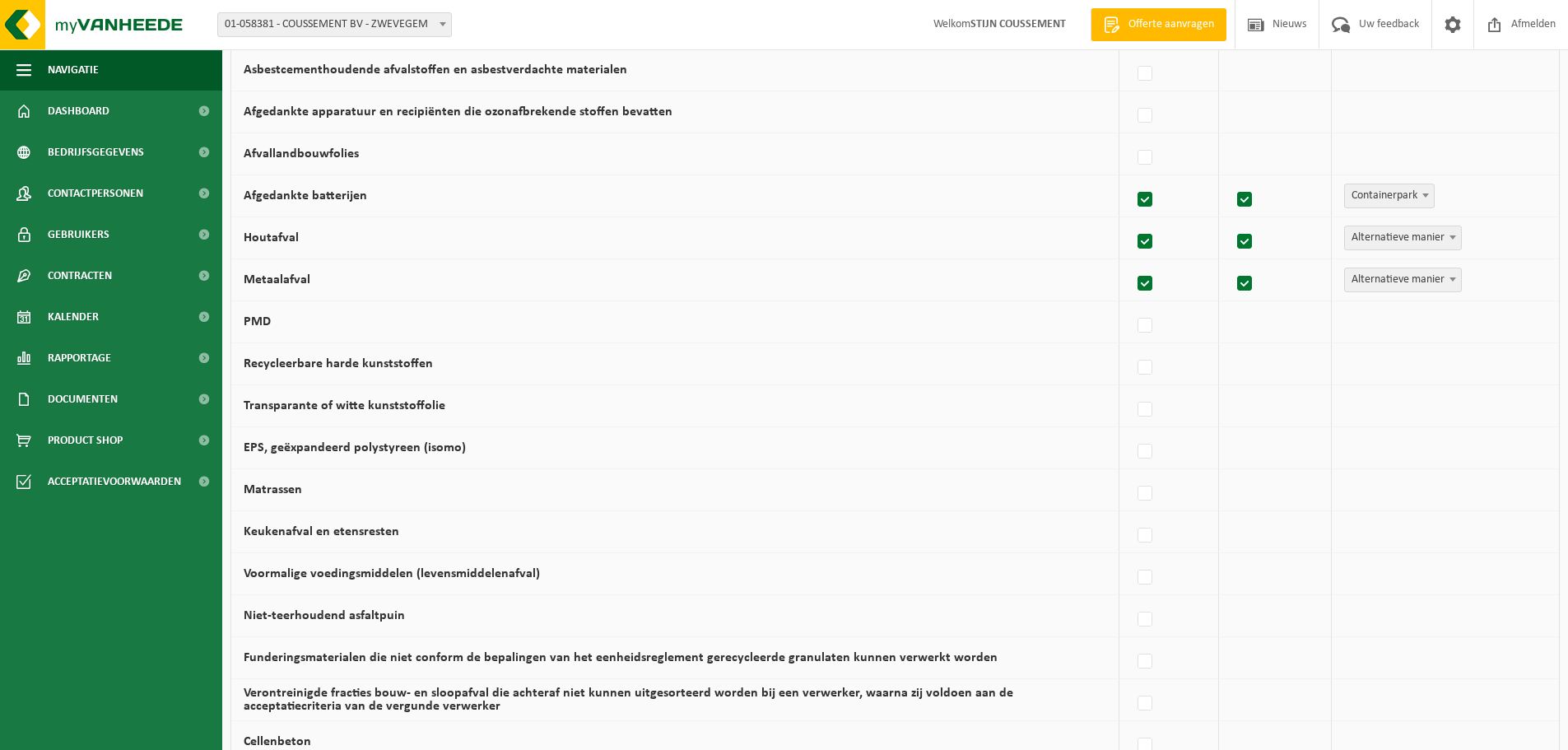
scroll to position [768, 0]
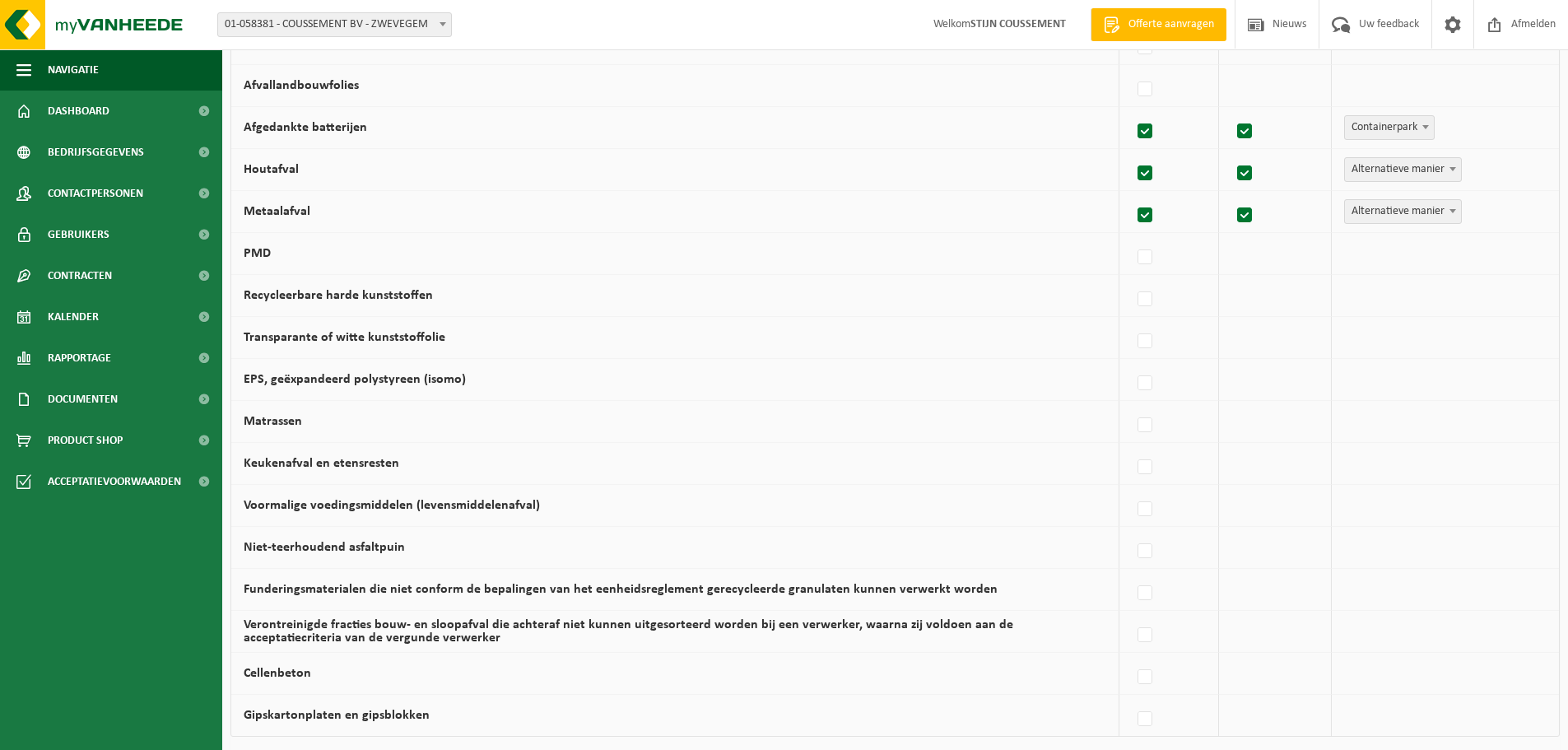
drag, startPoint x: 1145, startPoint y: 251, endPoint x: 1167, endPoint y: 251, distance: 22.0
click at [1146, 251] on label at bounding box center [1145, 257] width 23 height 24
click at [1132, 237] on input "PMD" at bounding box center [1131, 236] width 1 height 1
checkbox input "true"
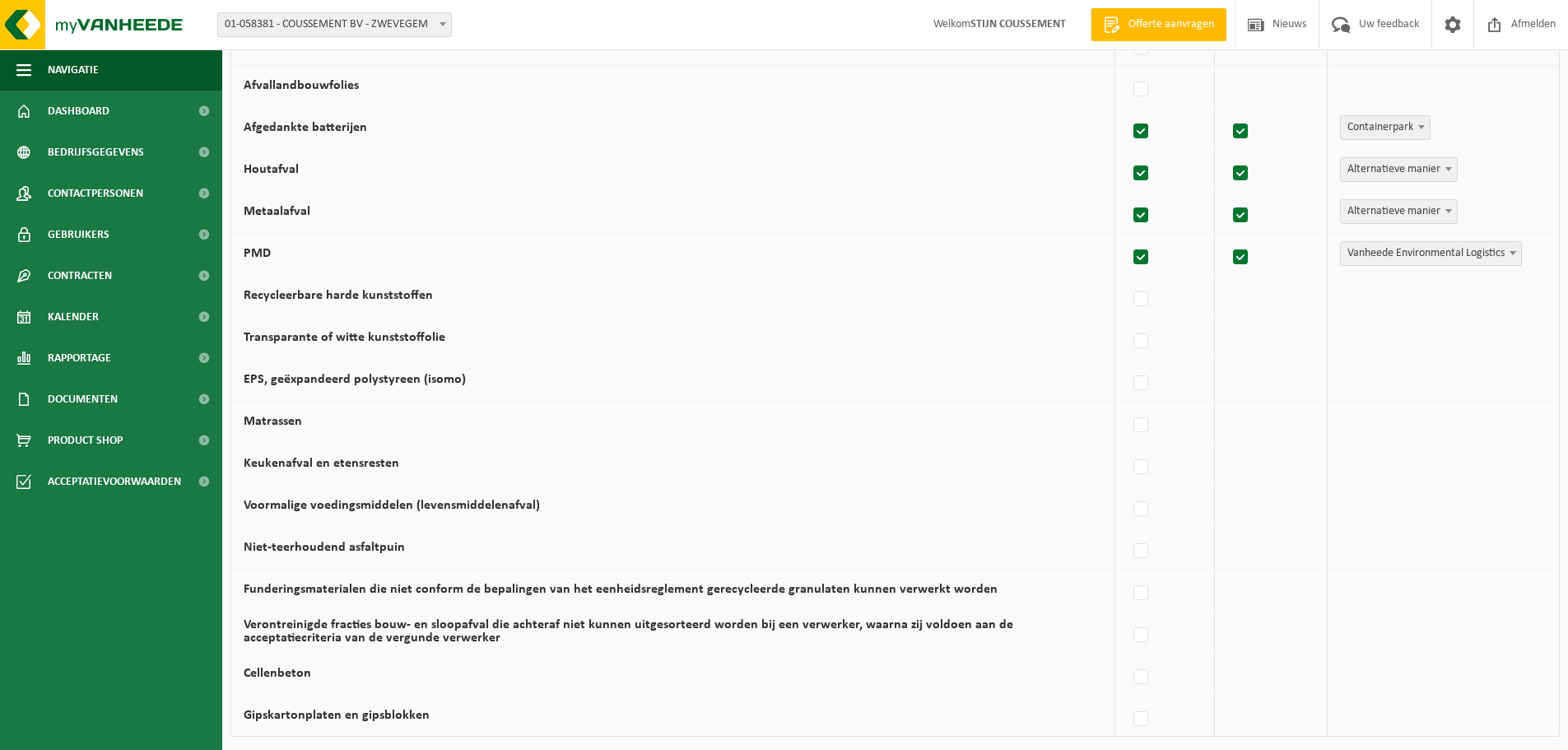
click at [1395, 256] on span "Vanheede Environmental Logistics" at bounding box center [1431, 253] width 181 height 23
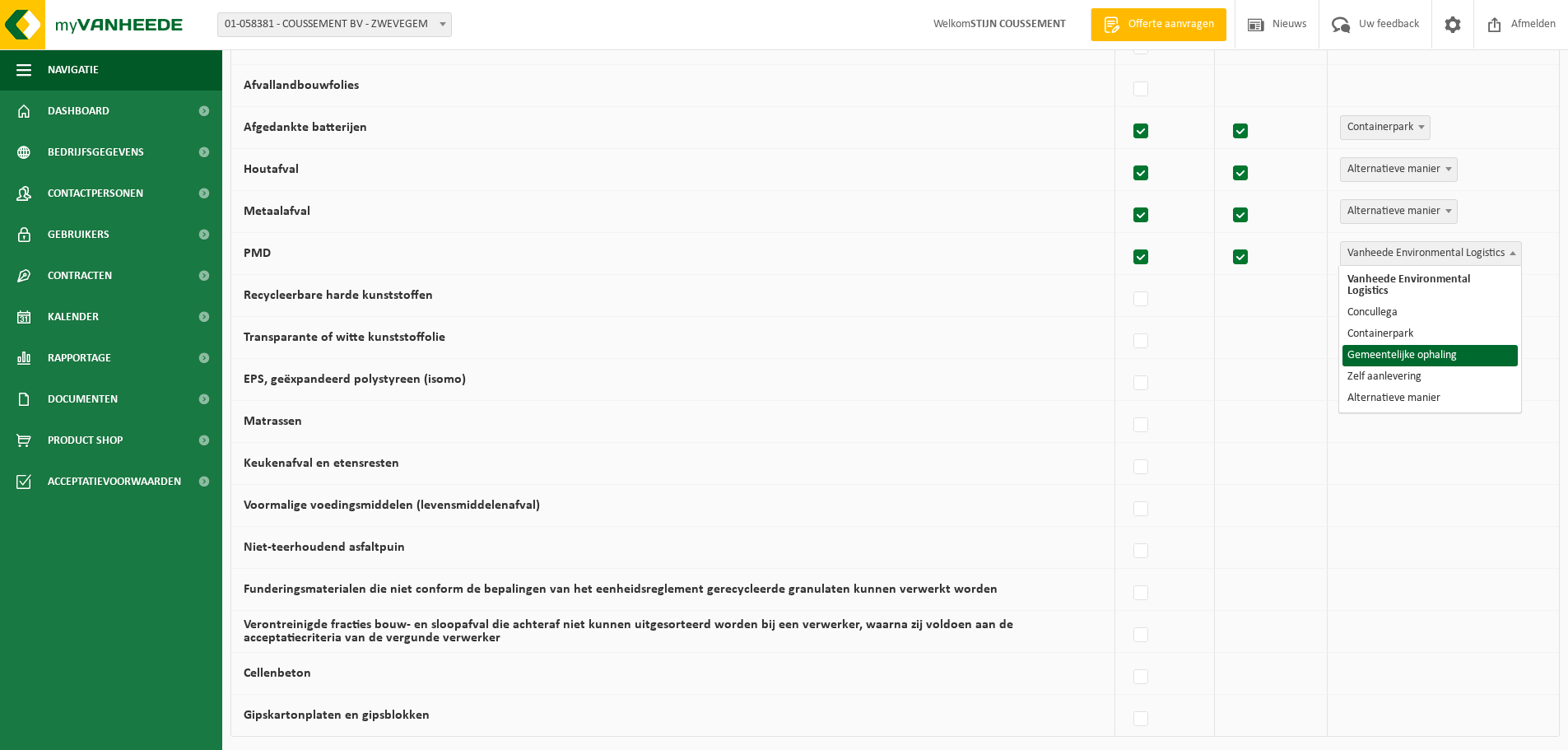
select select "Gemeentelijke ophaling"
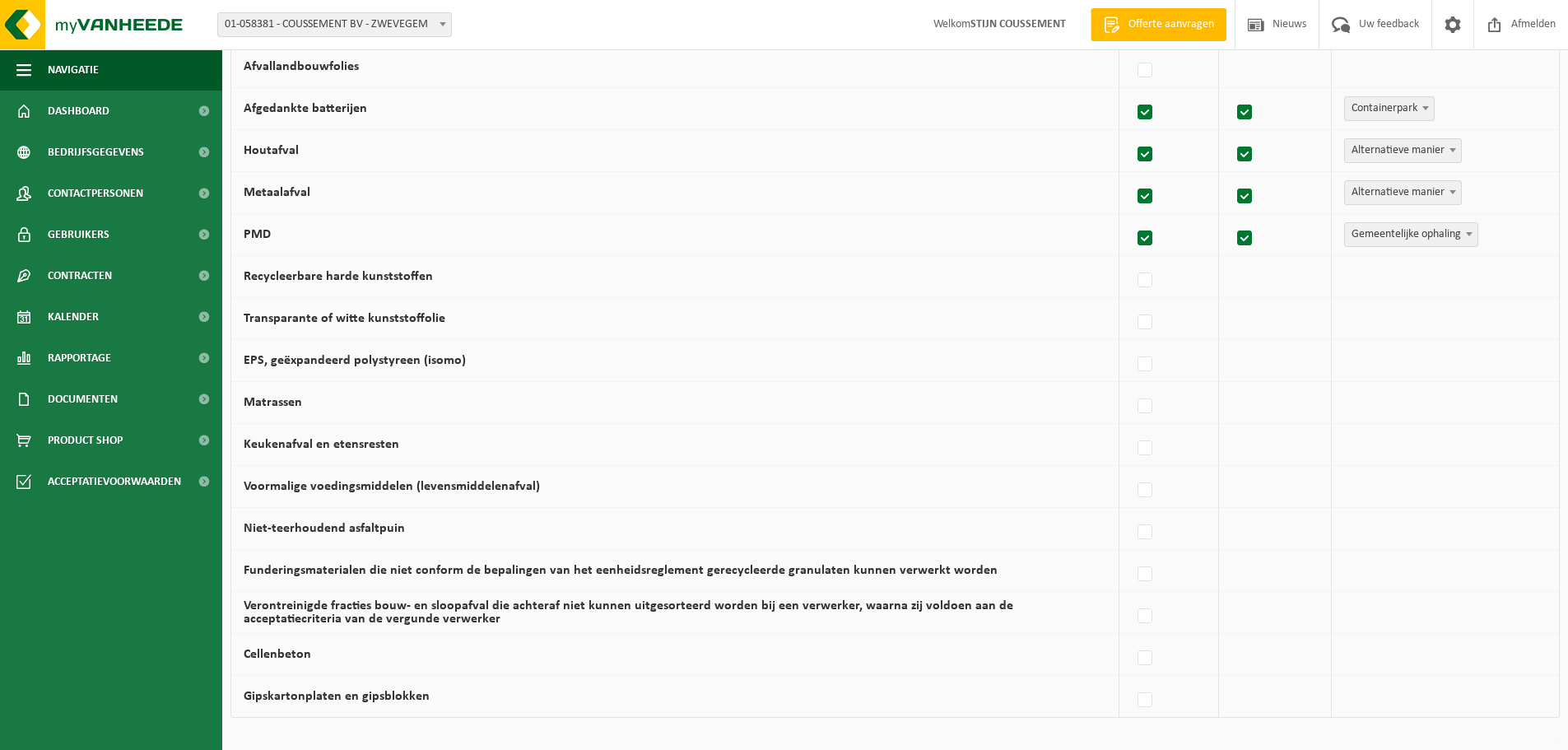
scroll to position [737, 0]
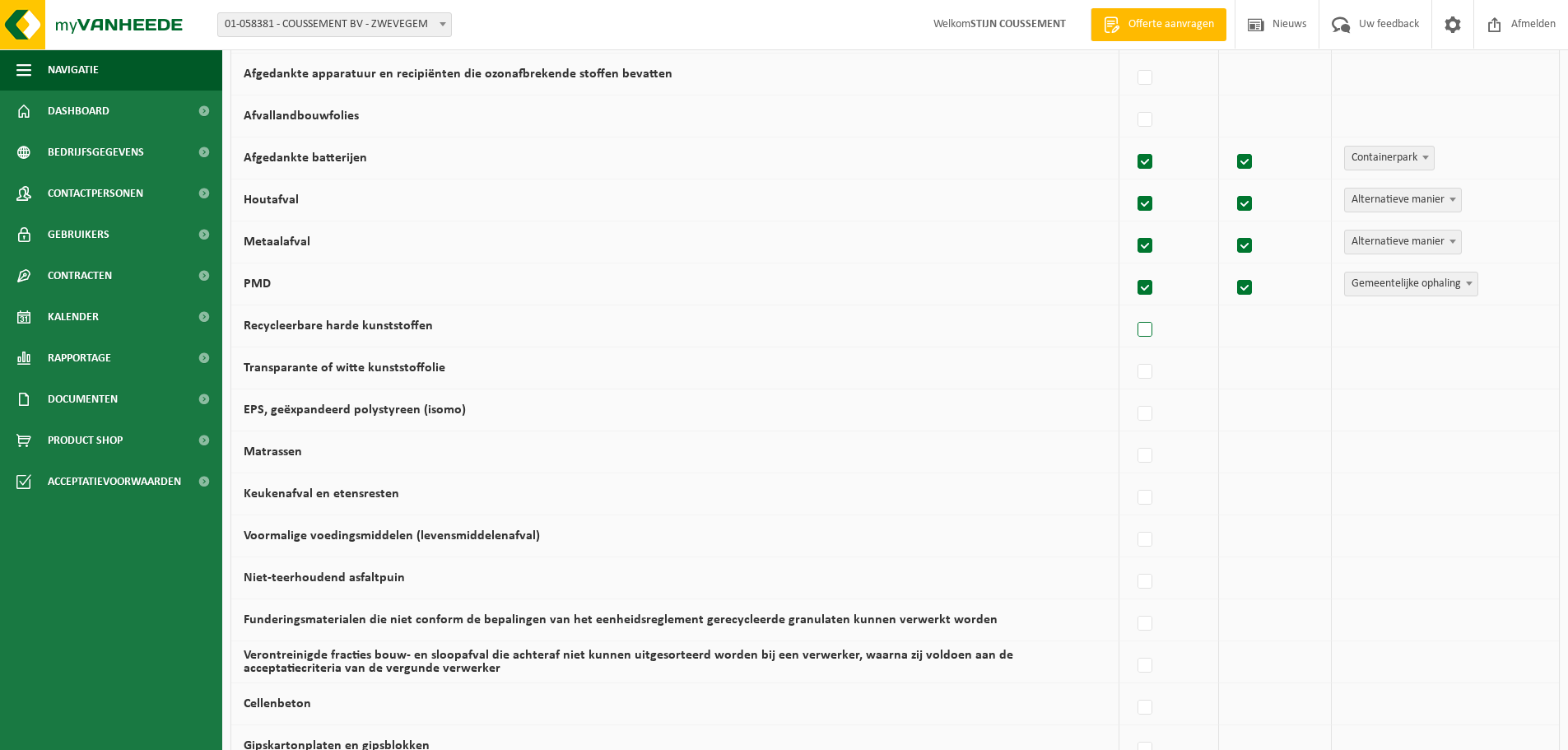
click at [1153, 329] on label at bounding box center [1145, 329] width 23 height 24
click at [1132, 309] on input "Recycleerbare harde kunststoffen" at bounding box center [1131, 308] width 1 height 1
checkbox input "true"
click at [1414, 328] on span "Vanheede Environmental Logistics" at bounding box center [1431, 325] width 181 height 23
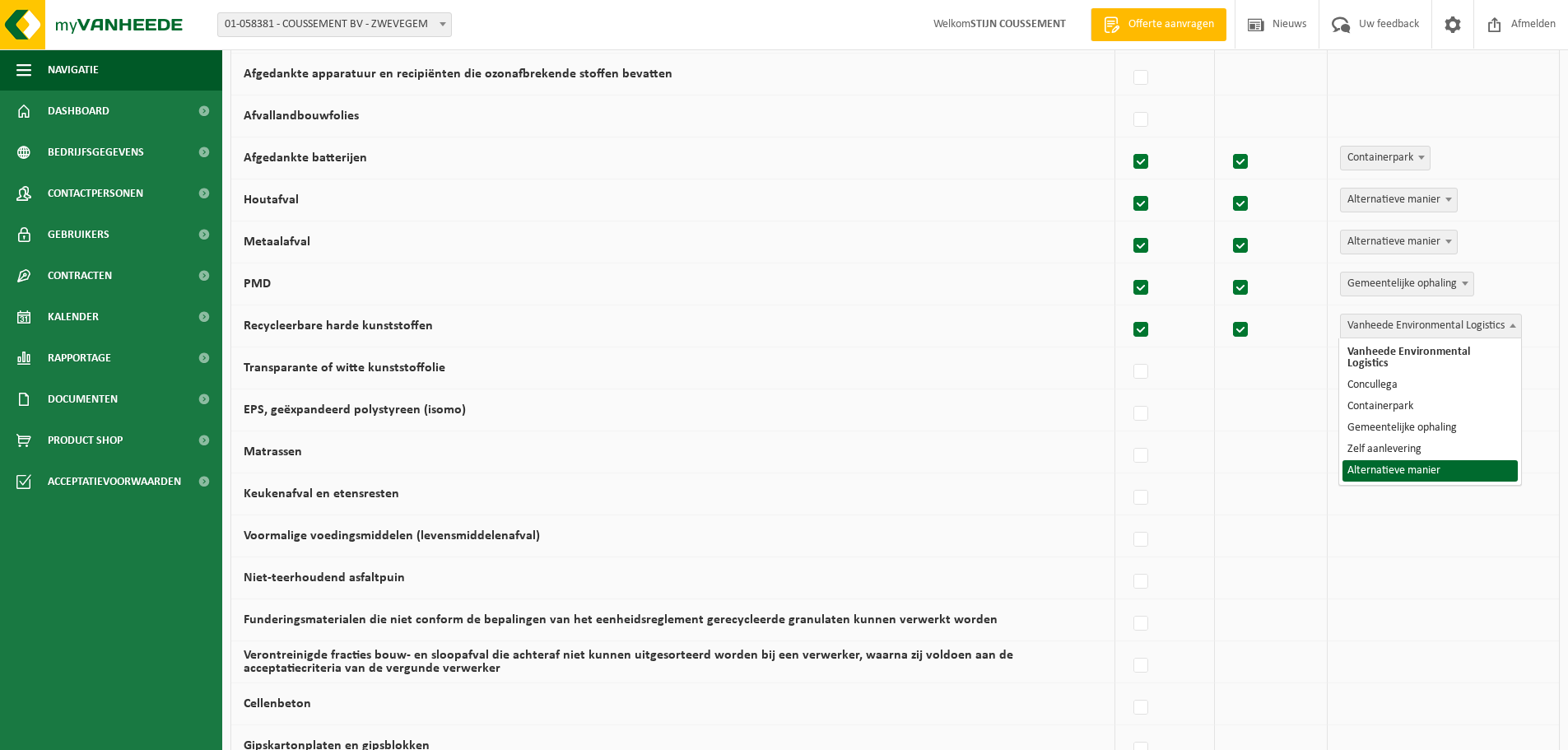
select select "Alternatieve manier"
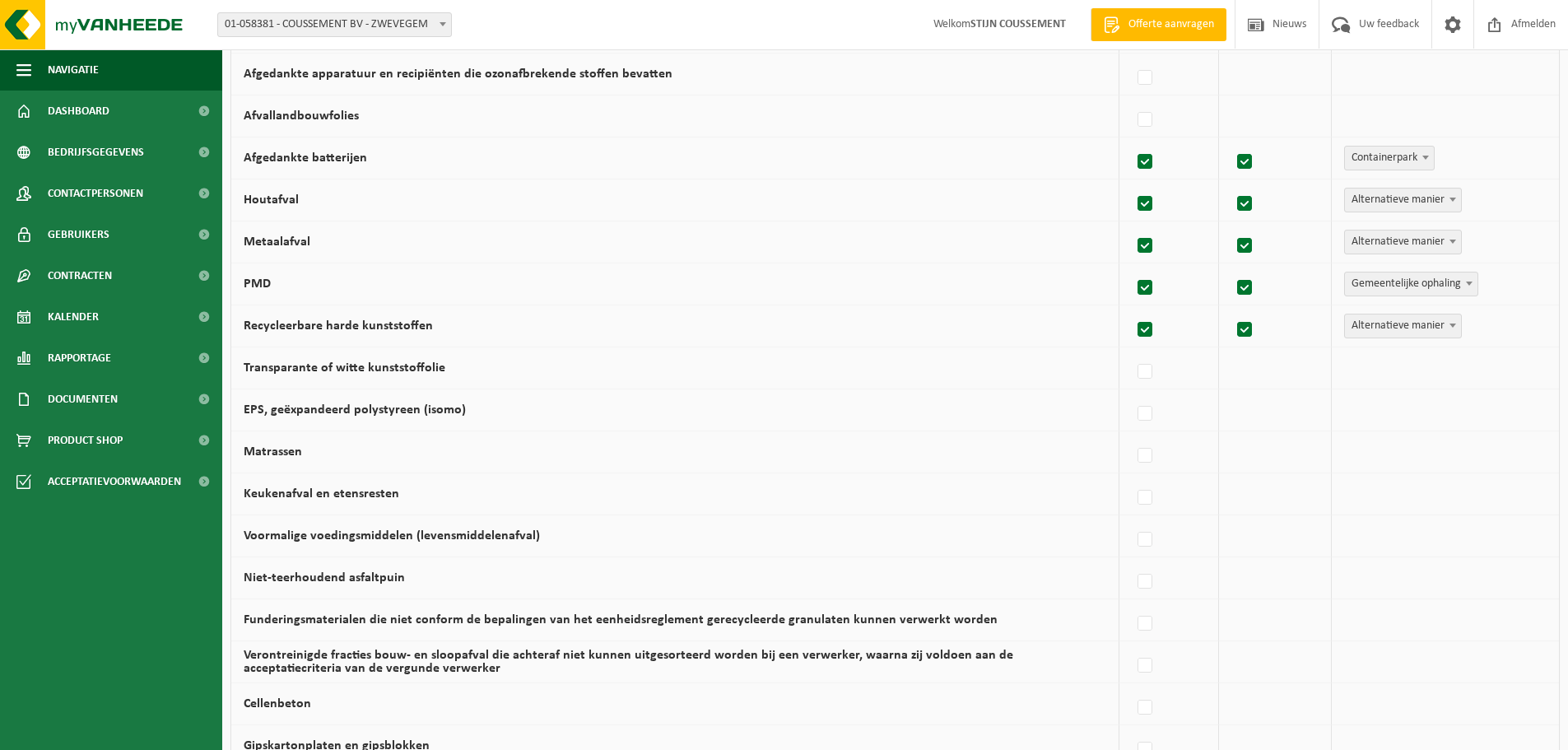
scroll to position [847, 0]
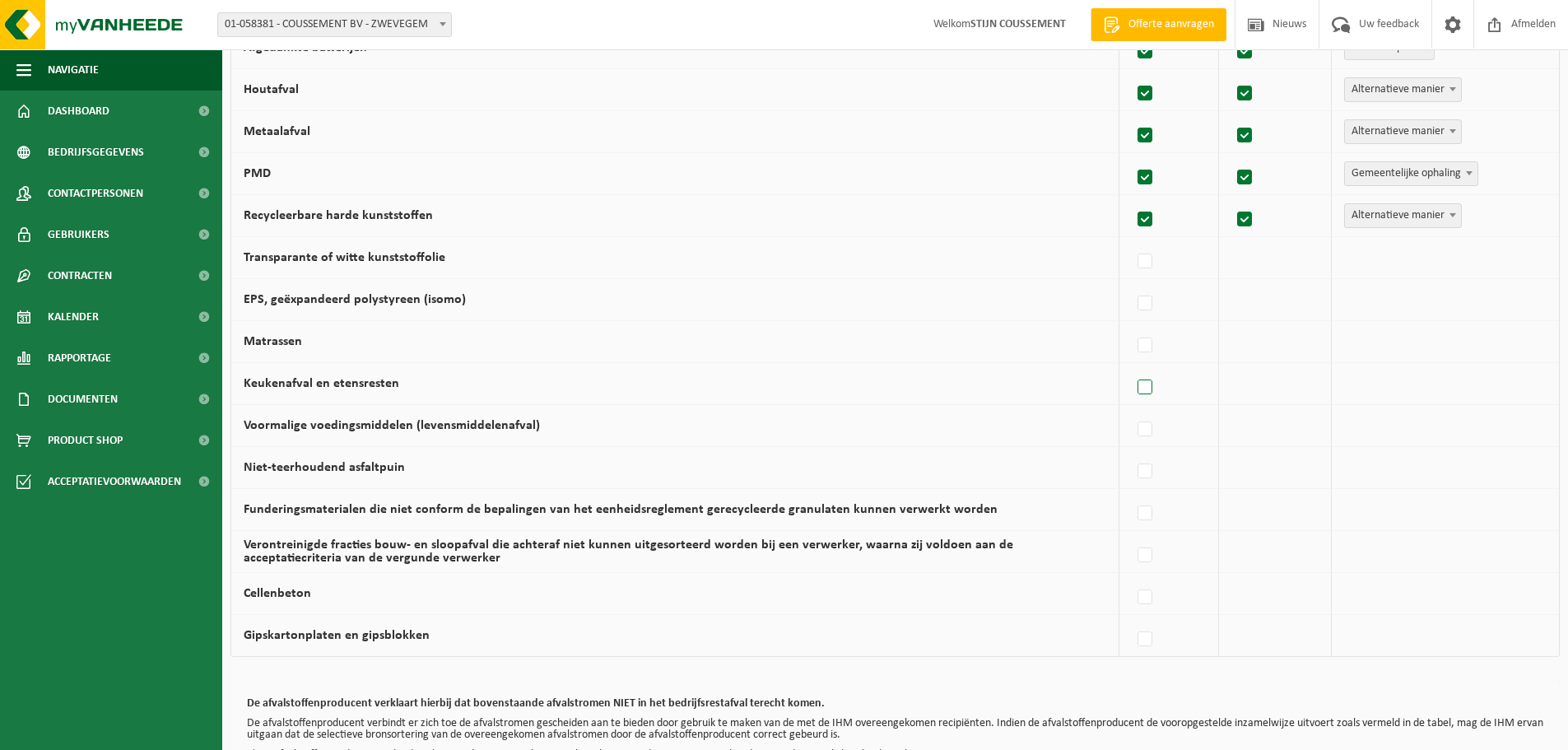
click at [1155, 385] on label at bounding box center [1145, 387] width 23 height 24
click at [1132, 367] on input "Keukenafval en etensresten" at bounding box center [1131, 366] width 1 height 1
checkbox input "true"
click at [1386, 385] on span "Vanheede Environmental Logistics" at bounding box center [1431, 383] width 181 height 23
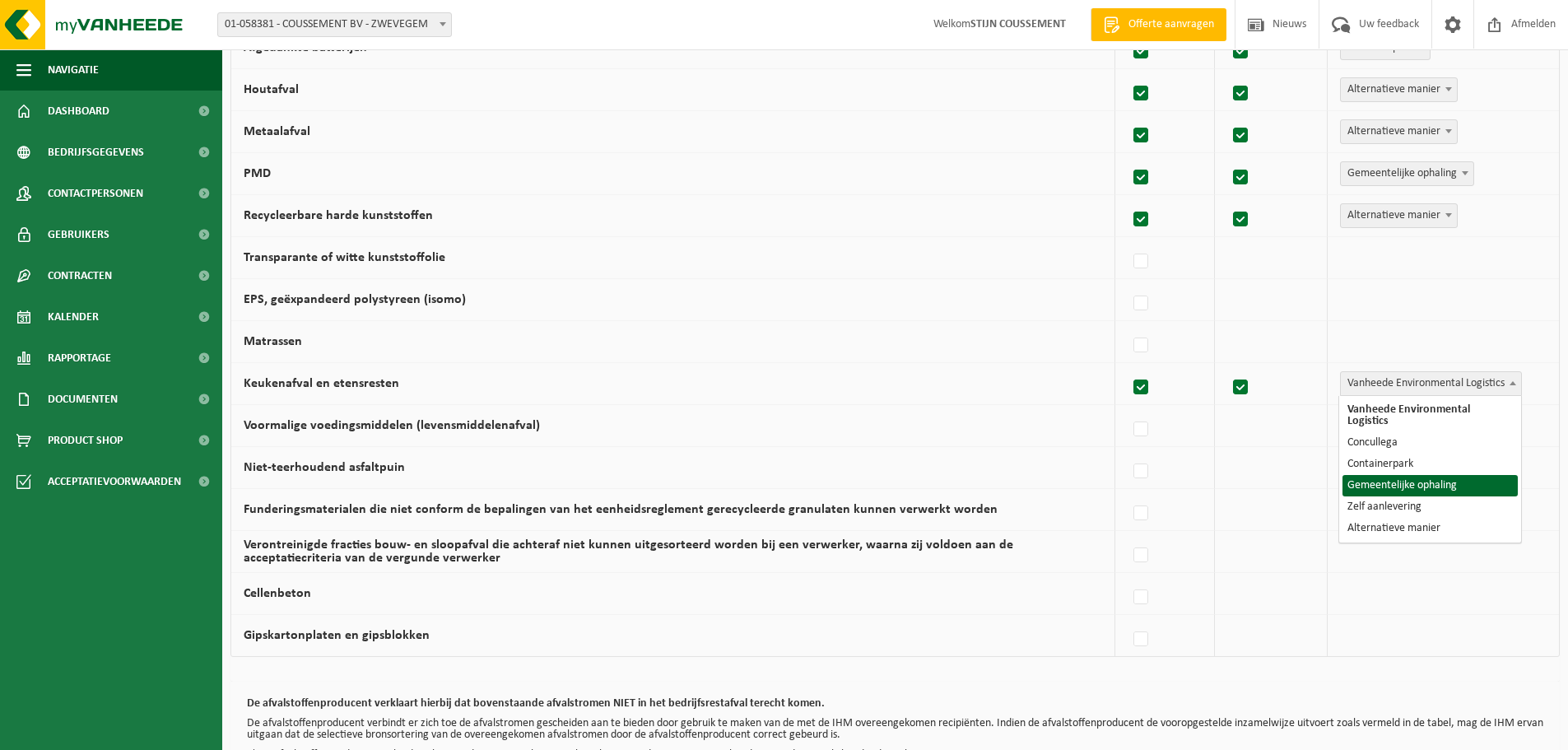
select select "Gemeentelijke ophaling"
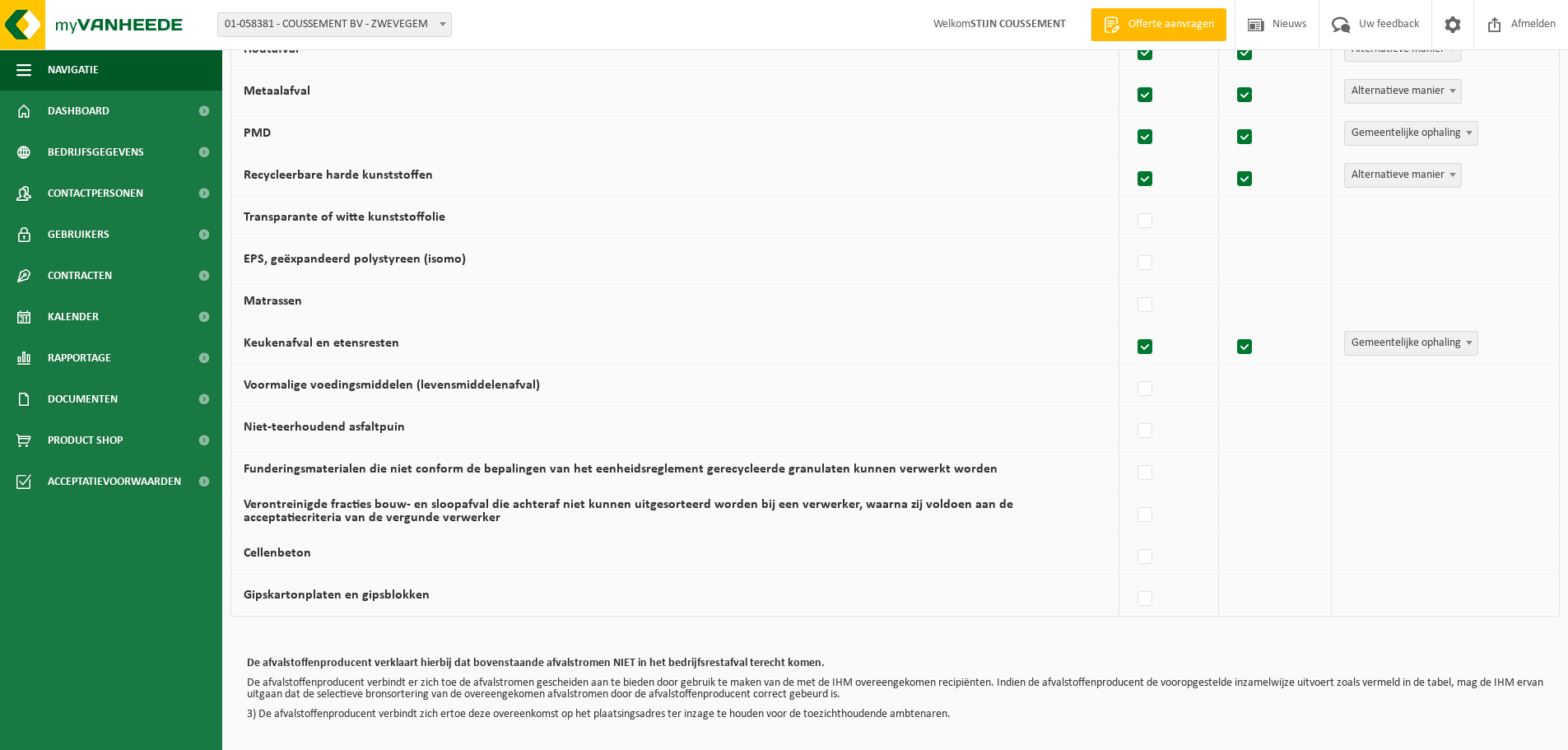
scroll to position [957, 0]
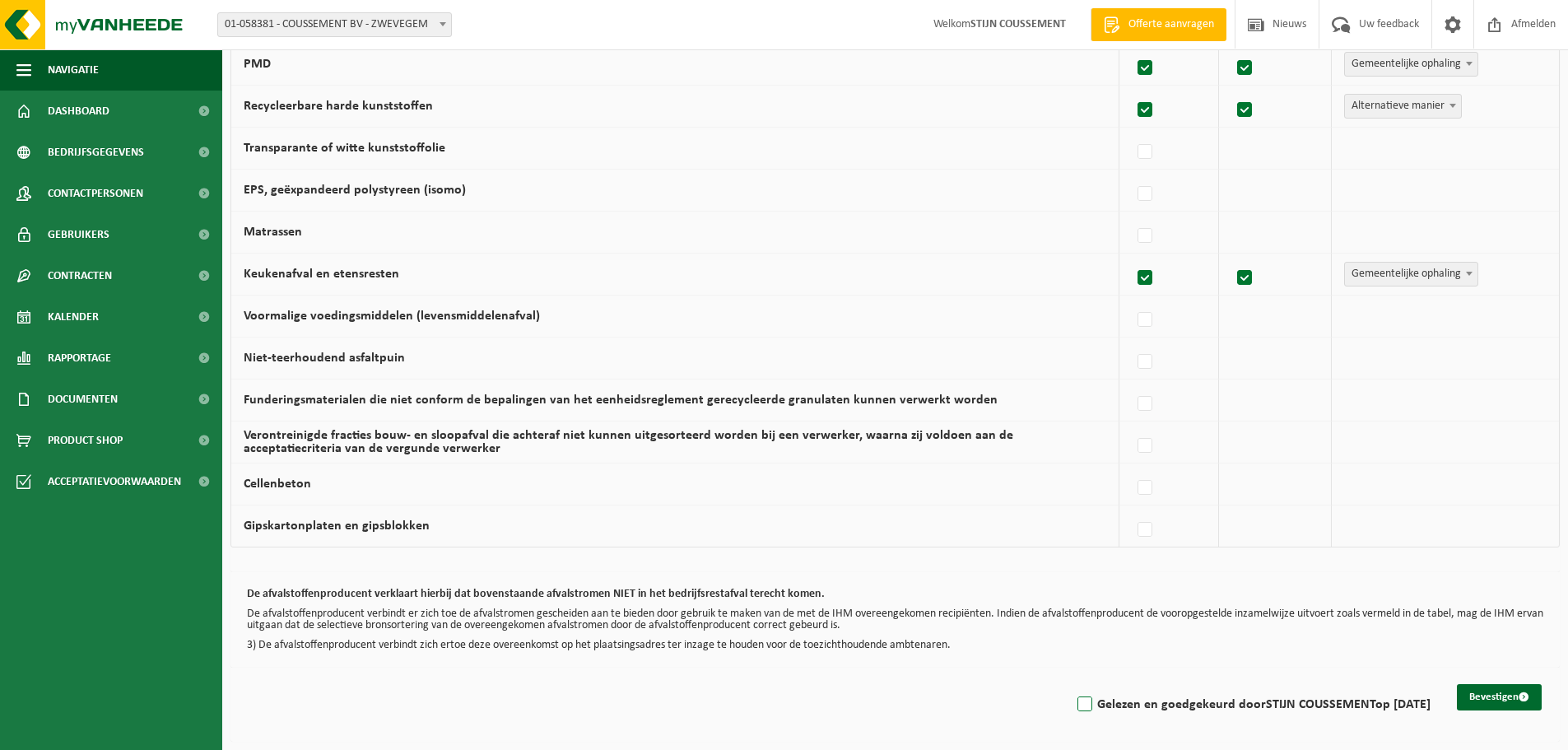
click at [1076, 701] on label "Gelezen en goedgekeurd door STIJN COUSSEMENT op 05/09/25" at bounding box center [1253, 704] width 356 height 24
click at [1072, 684] on input "Gelezen en goedgekeurd door STIJN COUSSEMENT op 05/09/25" at bounding box center [1071, 683] width 1 height 1
checkbox input "true"
click at [1476, 696] on button "Bevestigen" at bounding box center [1499, 696] width 85 height 26
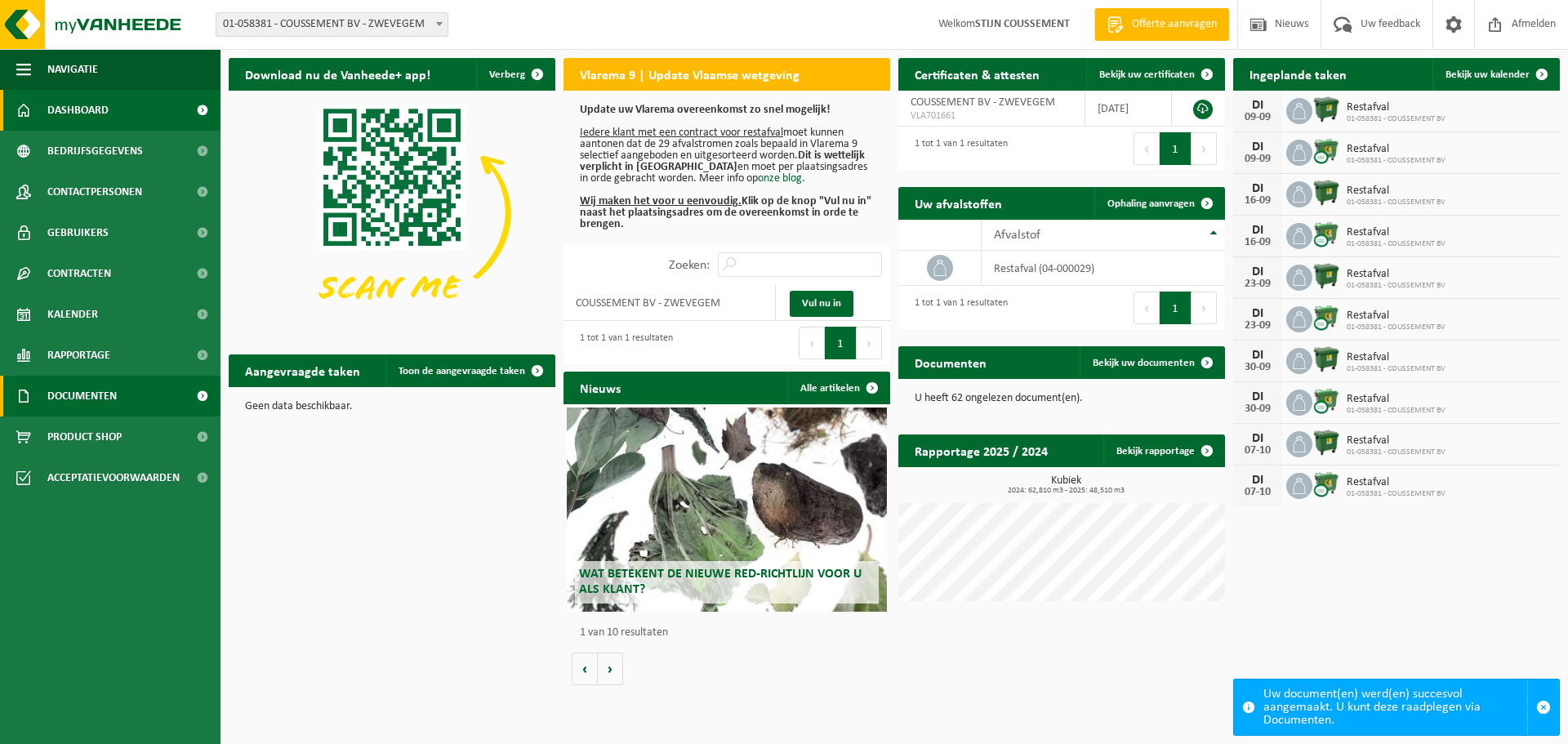
drag, startPoint x: 117, startPoint y: 390, endPoint x: 73, endPoint y: 401, distance: 45.4
click at [73, 401] on span "Documenten" at bounding box center [82, 396] width 69 height 41
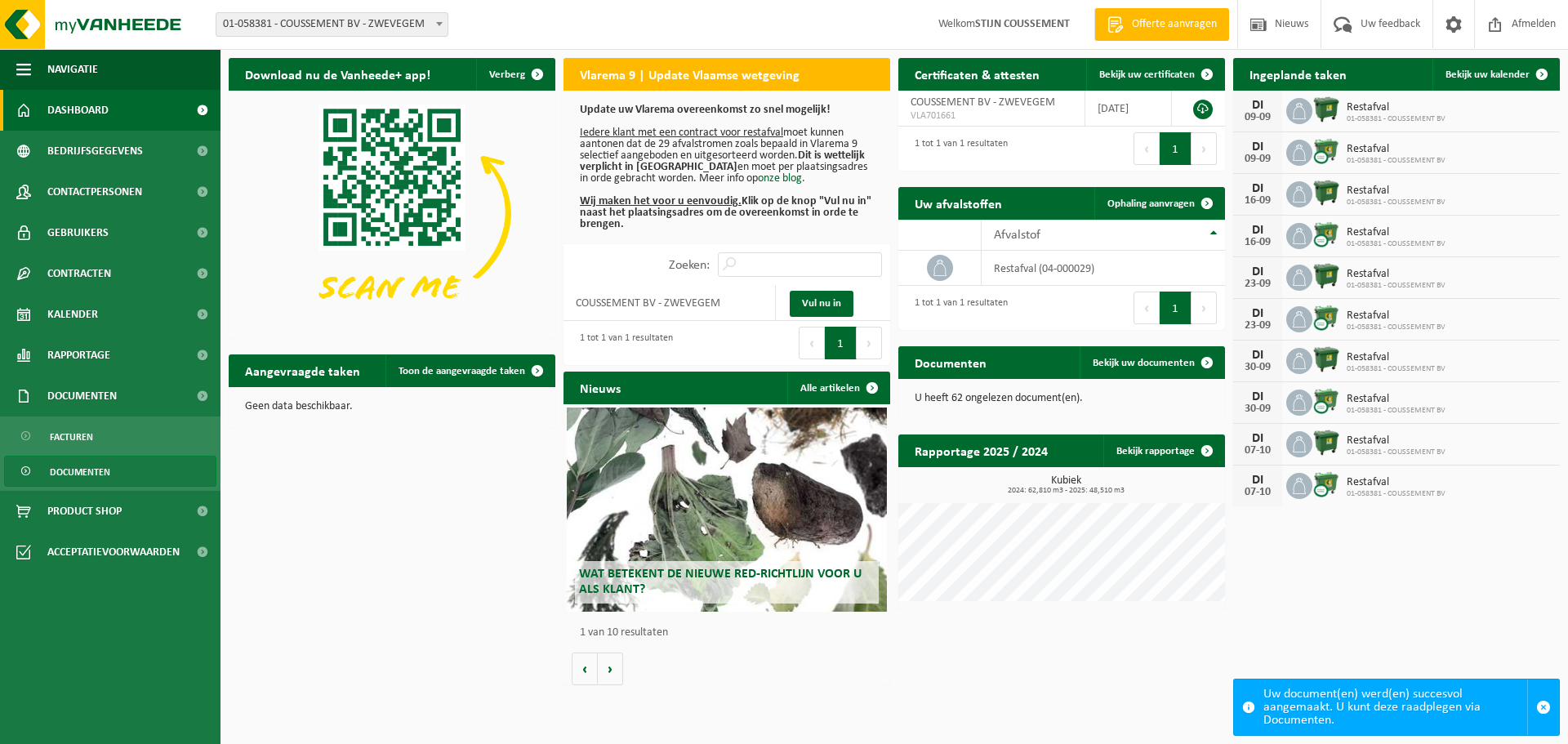
click at [73, 473] on span "Documenten" at bounding box center [80, 472] width 61 height 31
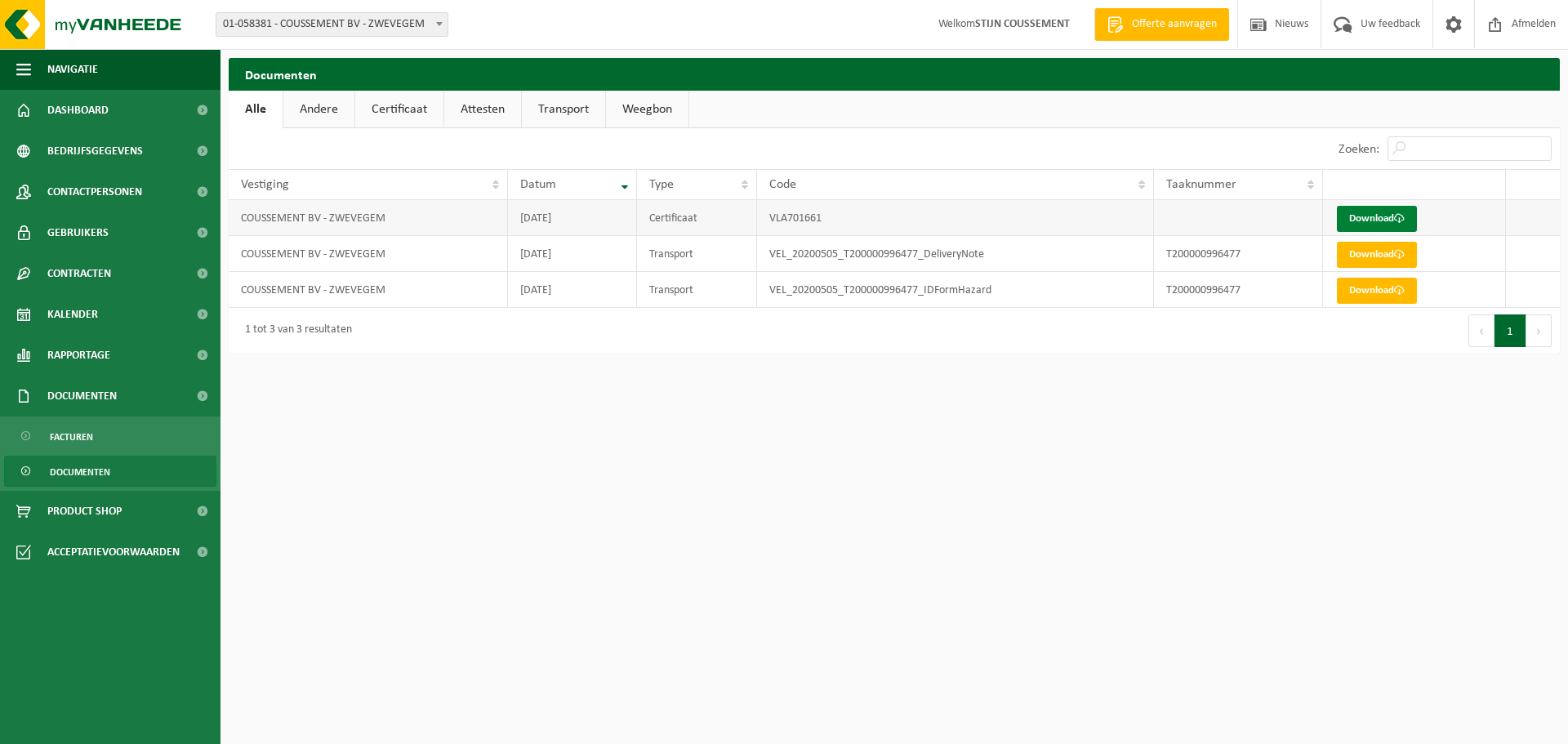
click at [1386, 213] on link "Download" at bounding box center [1377, 218] width 80 height 26
